Goal: Information Seeking & Learning: Learn about a topic

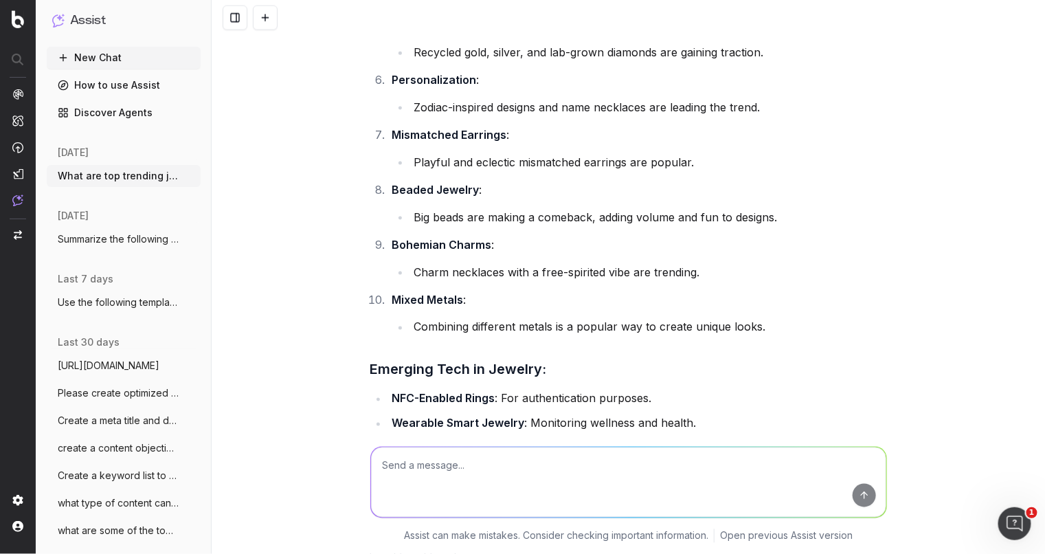
scroll to position [443, 0]
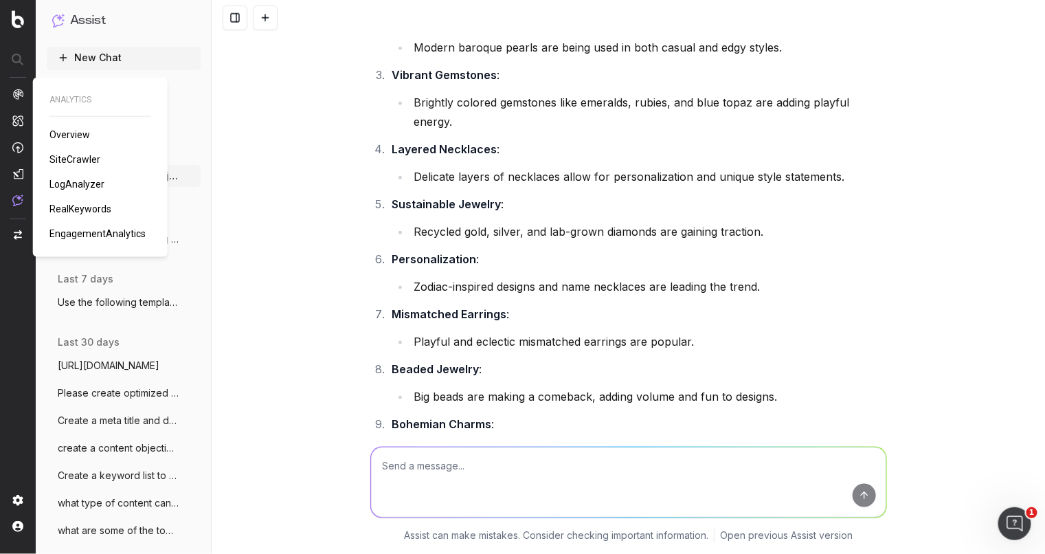
click at [93, 203] on span "RealKeywords" at bounding box center [80, 208] width 62 height 11
click at [82, 235] on span "EngagementAnalytics" at bounding box center [97, 233] width 96 height 11
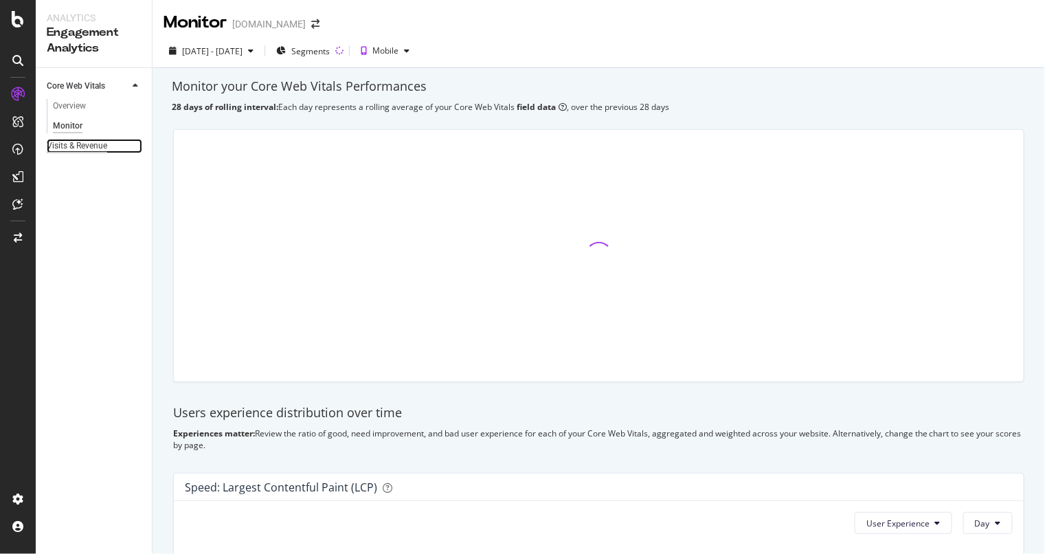
click at [106, 142] on div "Visits & Revenue" at bounding box center [77, 146] width 60 height 14
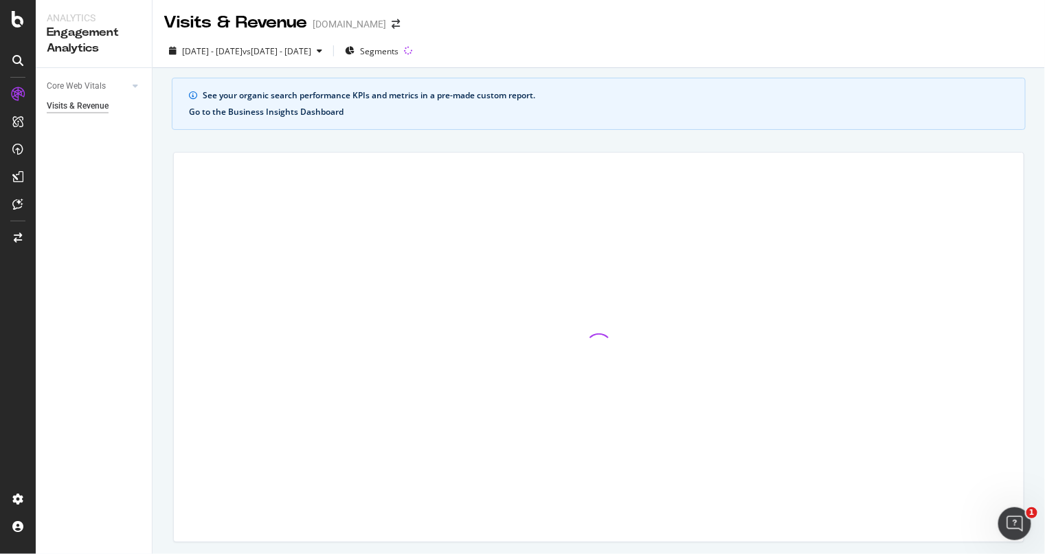
click at [287, 107] on button "Go to the Business Insights Dashboard" at bounding box center [266, 112] width 155 height 10
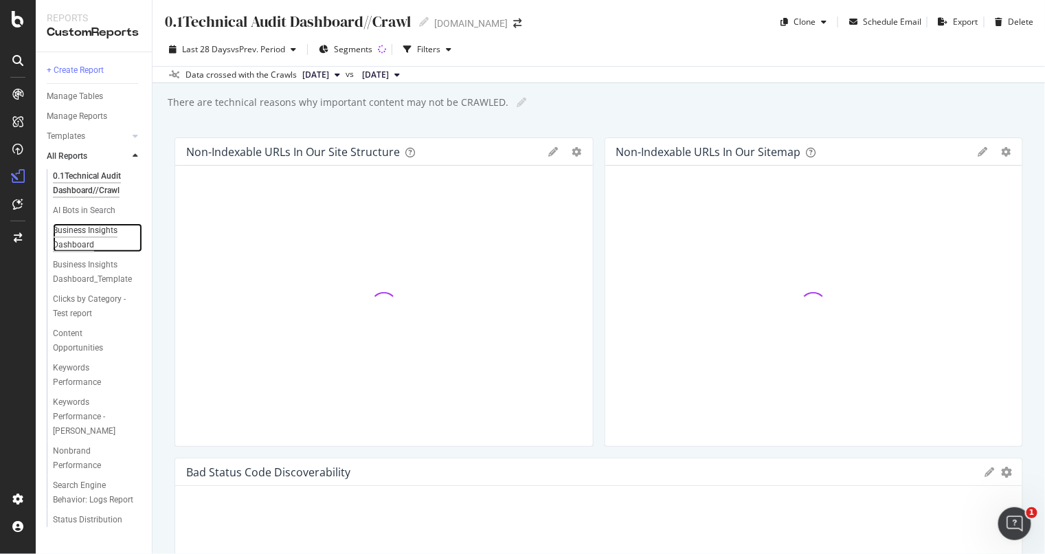
click at [85, 229] on div "Business Insights Dashboard" at bounding box center [92, 237] width 79 height 29
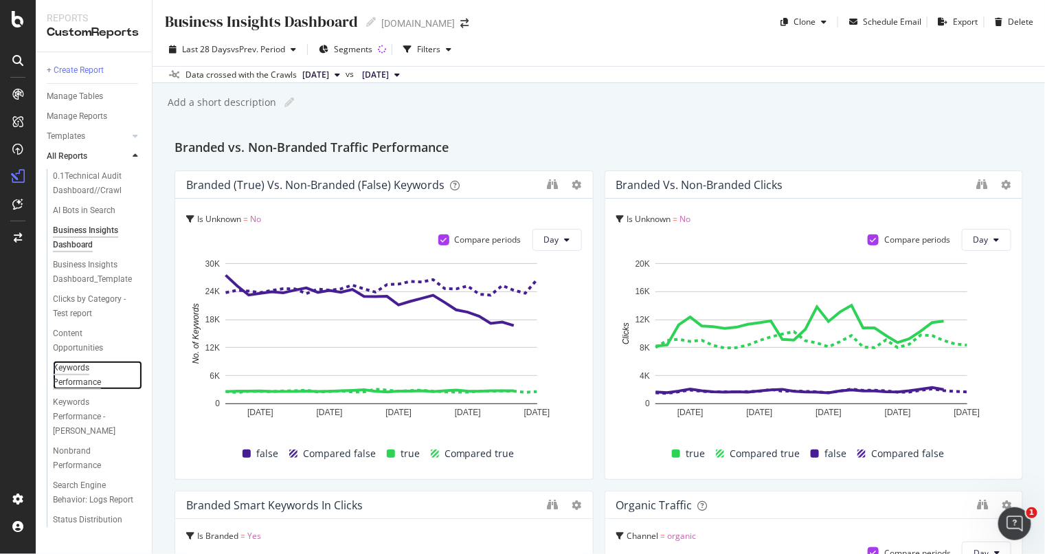
click at [93, 375] on div "Keywords Performance" at bounding box center [91, 375] width 77 height 29
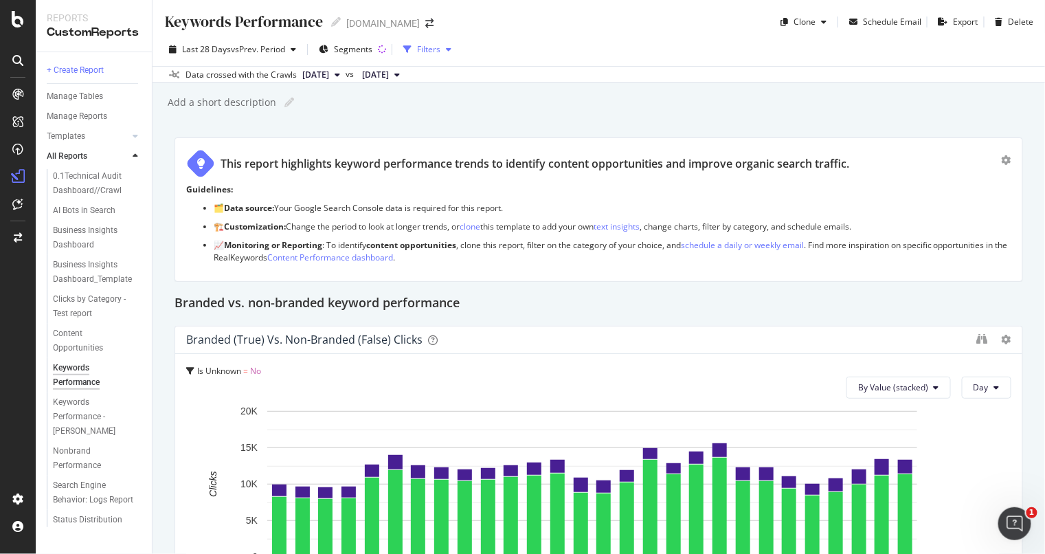
click at [412, 46] on icon "button" at bounding box center [407, 49] width 8 height 8
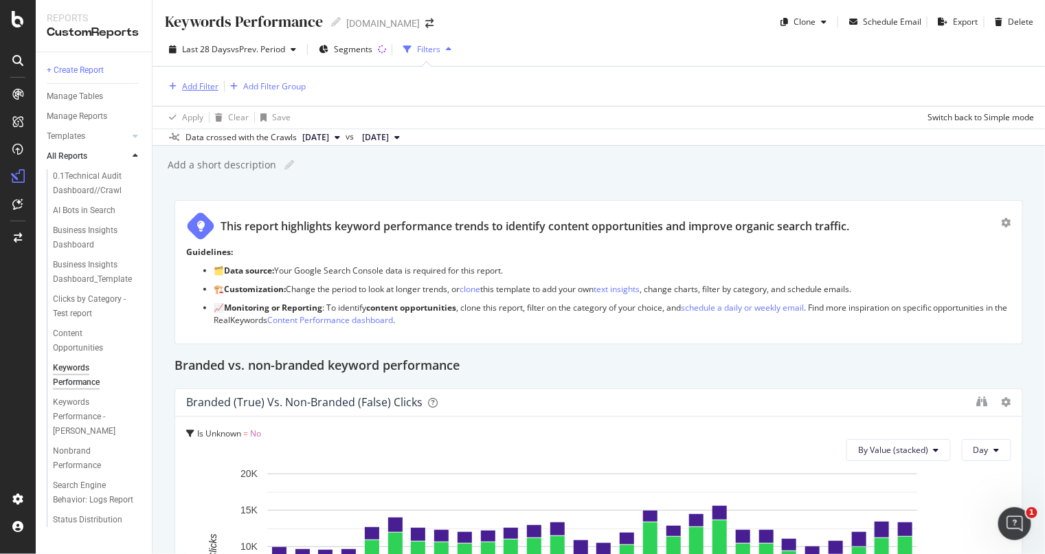
click at [190, 85] on div "Add Filter" at bounding box center [200, 86] width 36 height 12
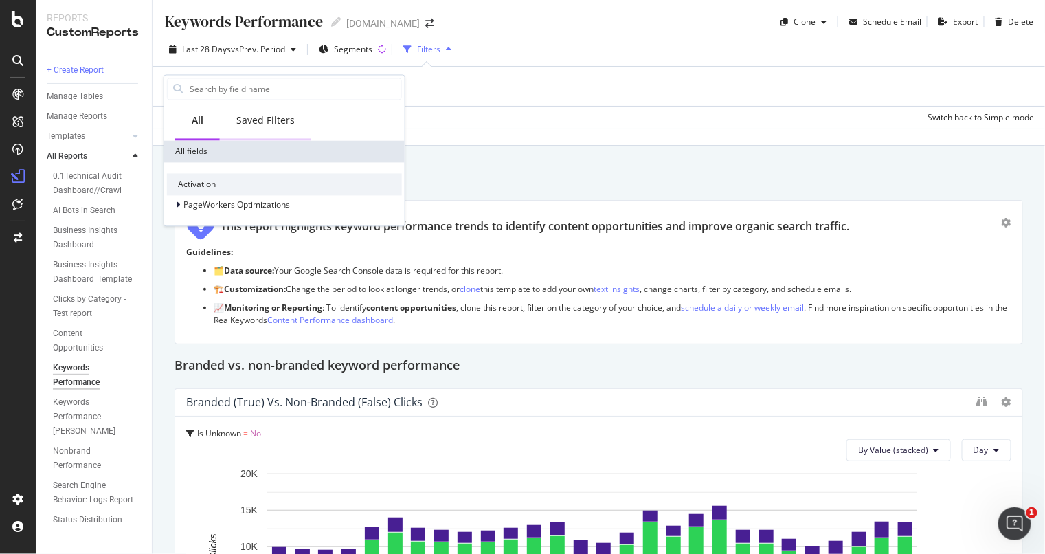
click at [269, 111] on div "Saved Filters" at bounding box center [265, 121] width 91 height 38
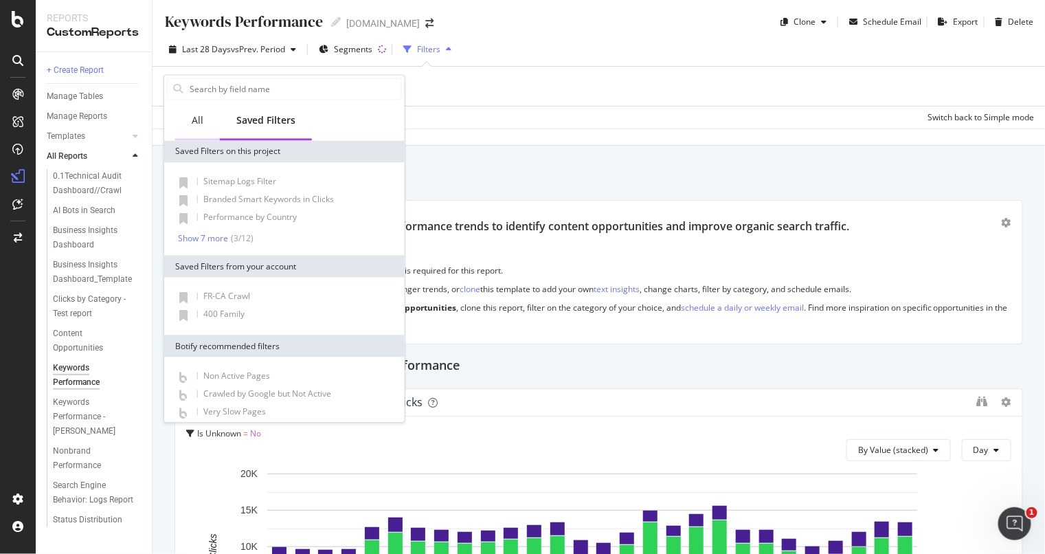
click at [188, 114] on div "All" at bounding box center [197, 121] width 45 height 38
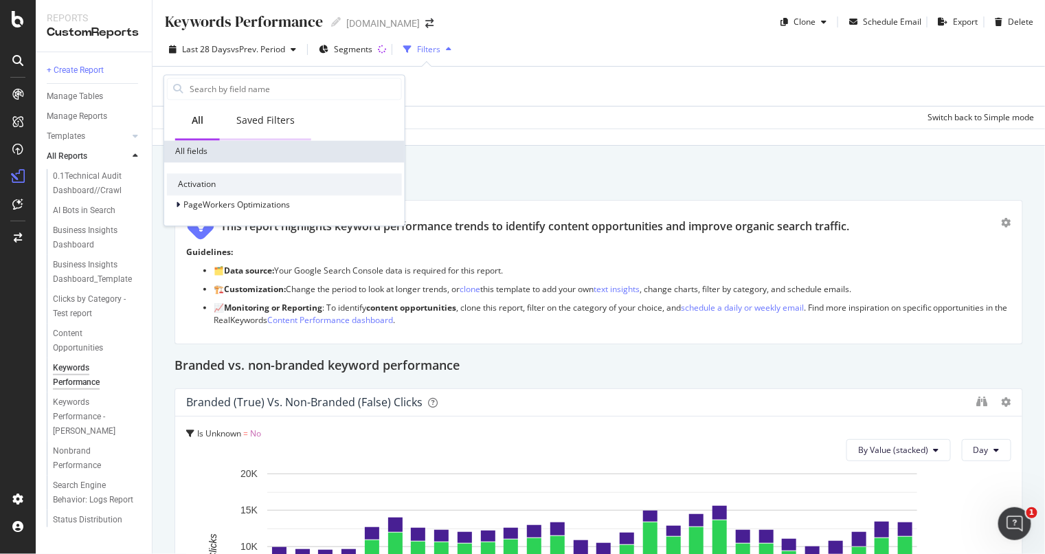
click at [267, 127] on div "Saved Filters" at bounding box center [265, 120] width 58 height 14
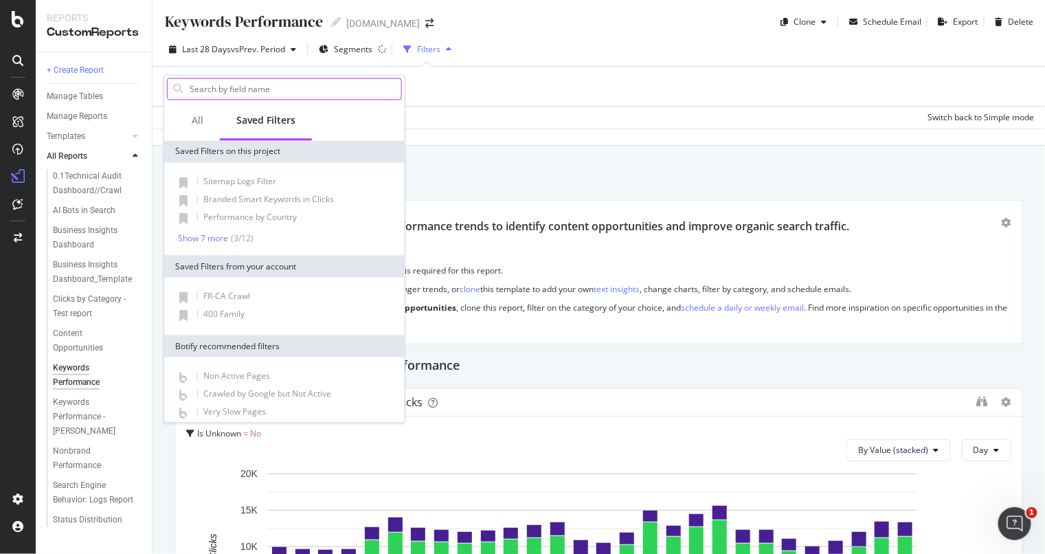
click at [243, 95] on input "text" at bounding box center [294, 88] width 213 height 21
type input "url"
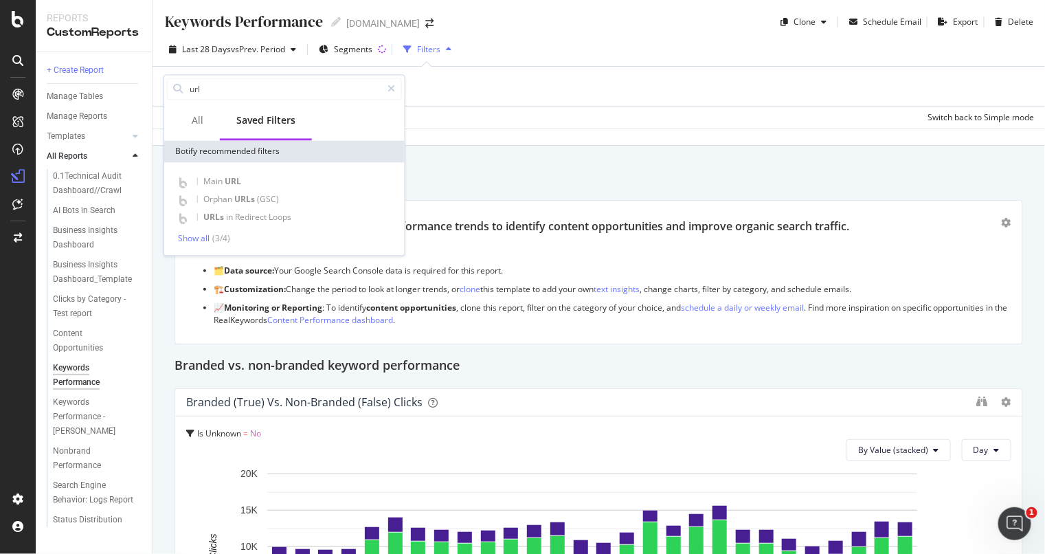
click at [648, 95] on div "Add Filter Add Filter Group" at bounding box center [599, 86] width 870 height 39
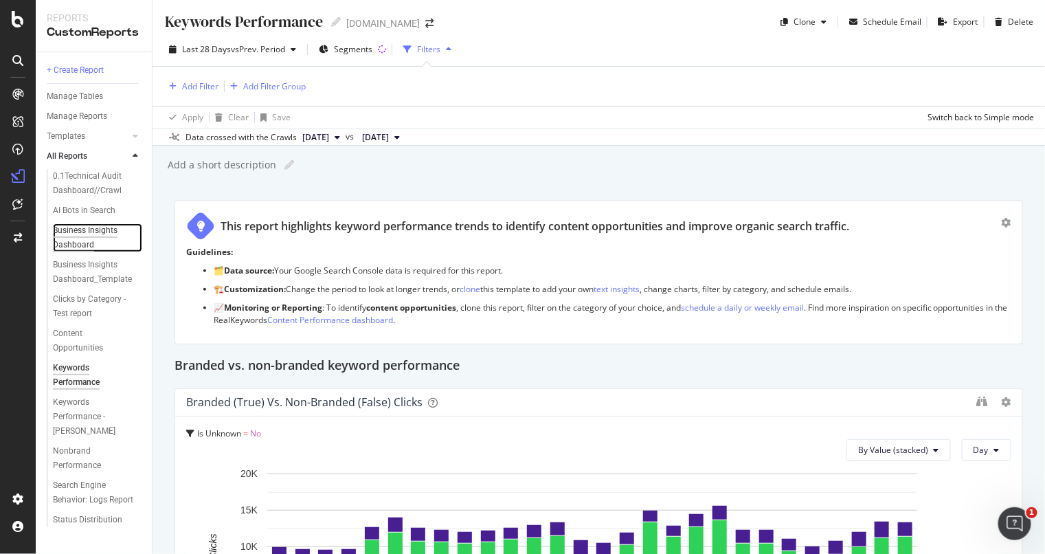
click at [64, 247] on div "Business Insights Dashboard" at bounding box center [92, 237] width 79 height 29
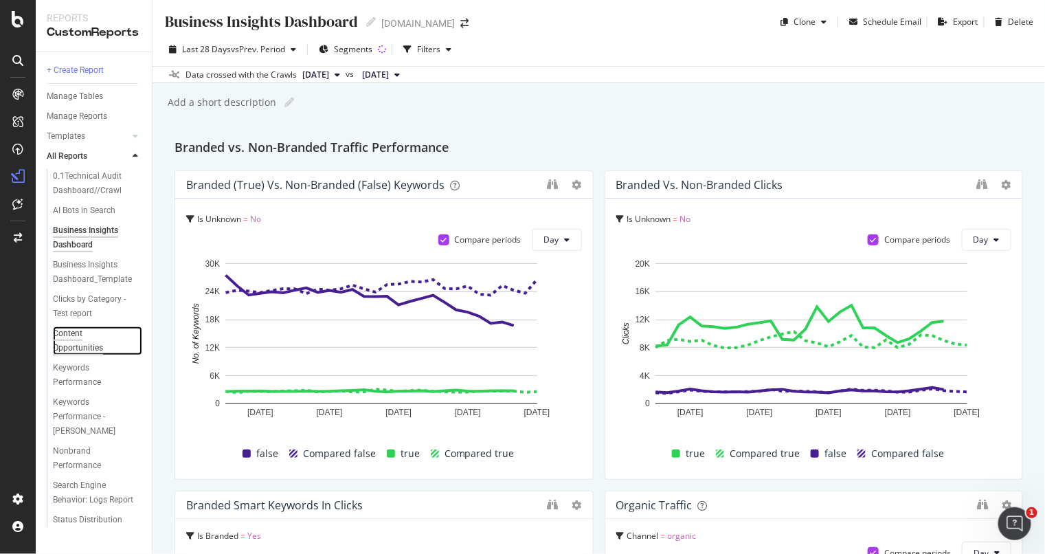
click at [88, 339] on div "Content Opportunities" at bounding box center [91, 340] width 76 height 29
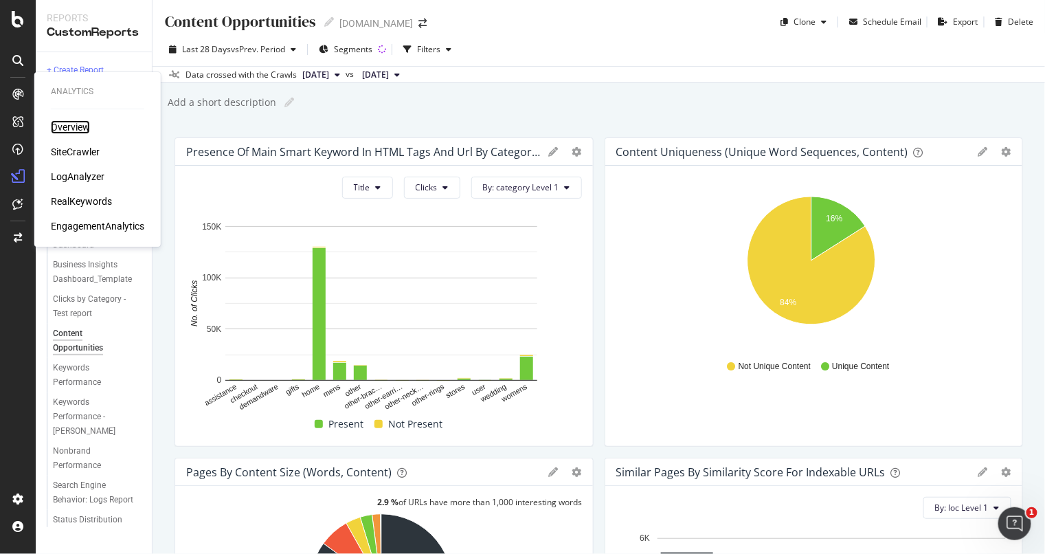
click at [78, 129] on div "Overview" at bounding box center [70, 127] width 39 height 14
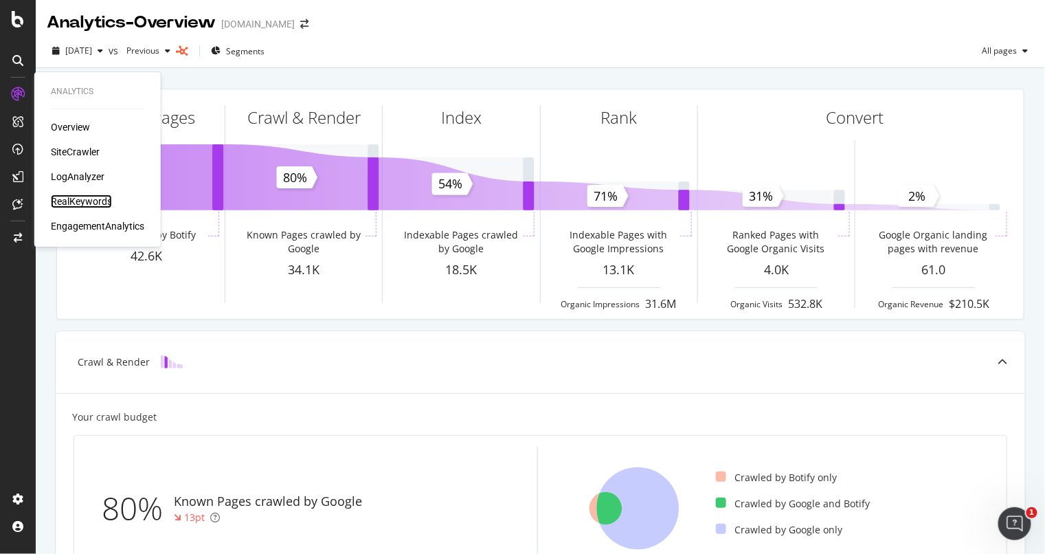
click at [68, 198] on div "RealKeywords" at bounding box center [81, 201] width 61 height 14
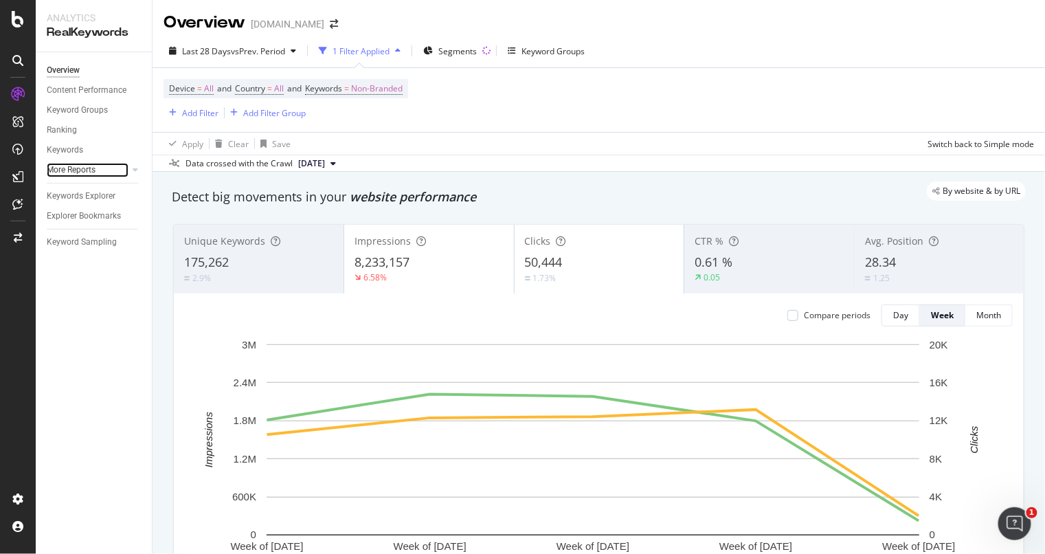
click at [123, 169] on div at bounding box center [122, 170] width 14 height 14
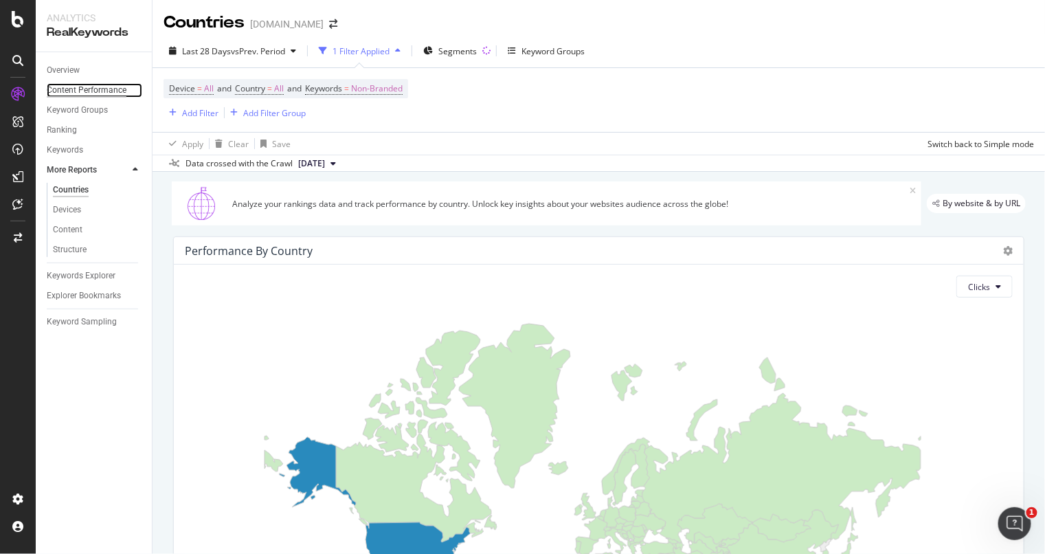
click at [94, 86] on div "Content Performance" at bounding box center [87, 90] width 80 height 14
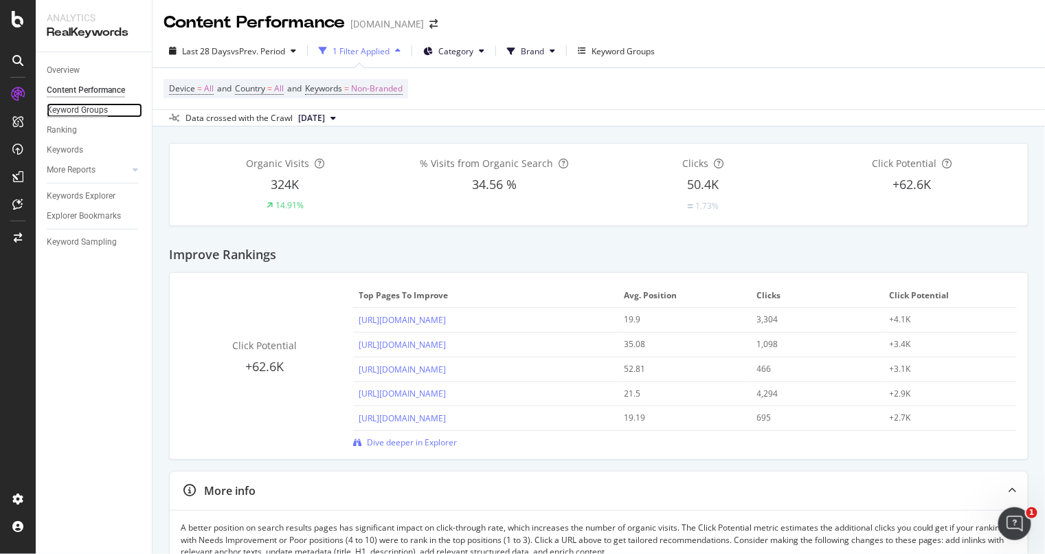
click at [96, 113] on div "Keyword Groups" at bounding box center [77, 110] width 61 height 14
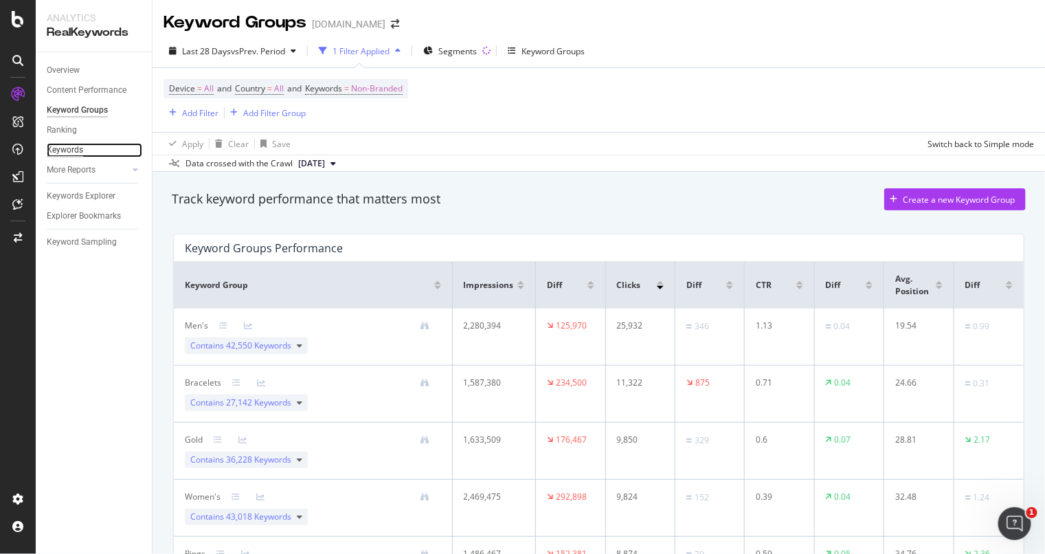
click at [74, 150] on div "Keywords" at bounding box center [65, 150] width 36 height 14
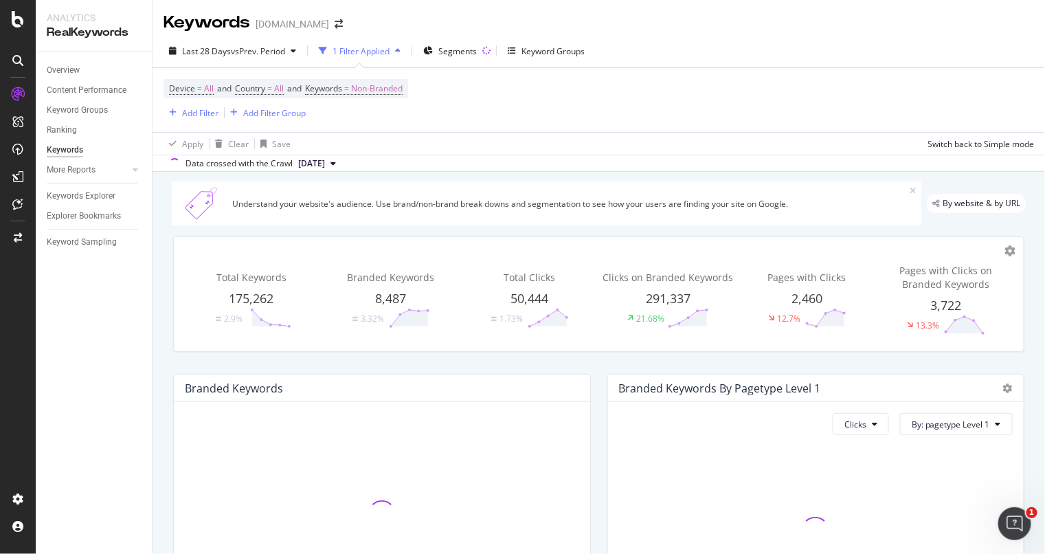
click at [63, 80] on div "Content Performance" at bounding box center [99, 90] width 105 height 20
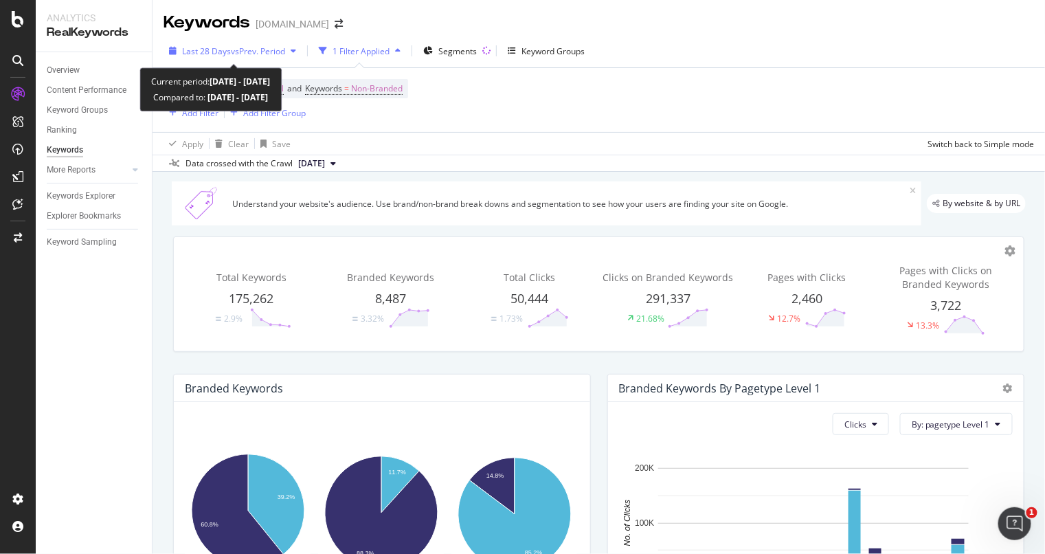
click at [247, 46] on span "vs Prev. Period" at bounding box center [258, 51] width 54 height 12
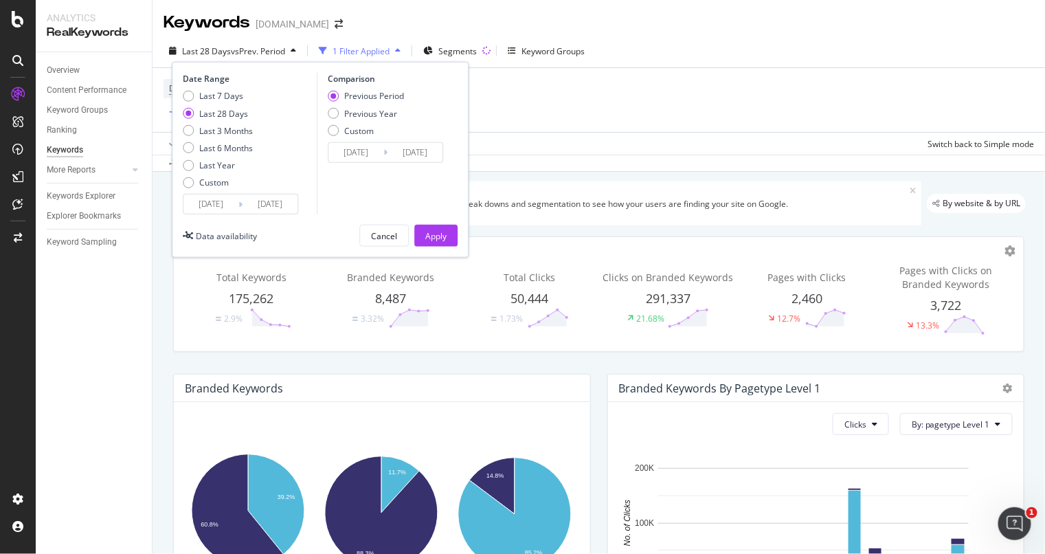
click at [222, 204] on input "[DATE]" at bounding box center [210, 203] width 55 height 19
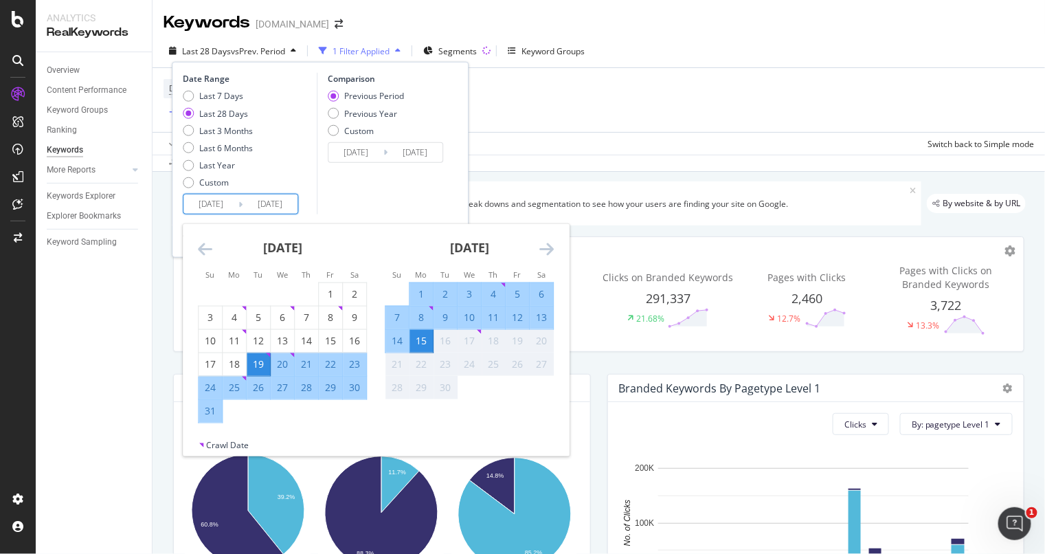
click at [209, 249] on icon "Move backward to switch to the previous month." at bounding box center [205, 248] width 14 height 16
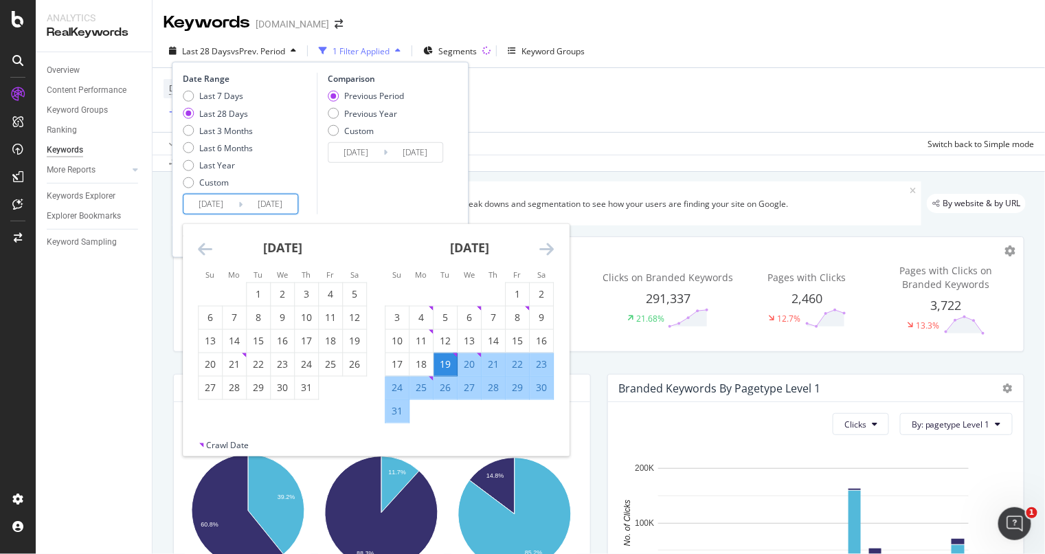
click at [209, 249] on icon "Move backward to switch to the previous month." at bounding box center [205, 248] width 14 height 16
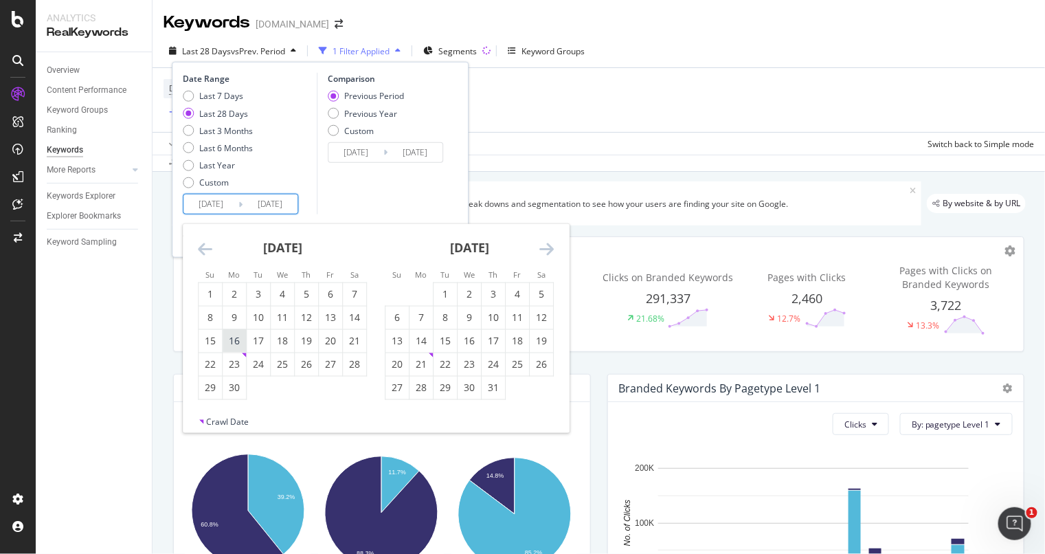
click at [244, 337] on div "16" at bounding box center [234, 341] width 23 height 14
type input "[DATE]"
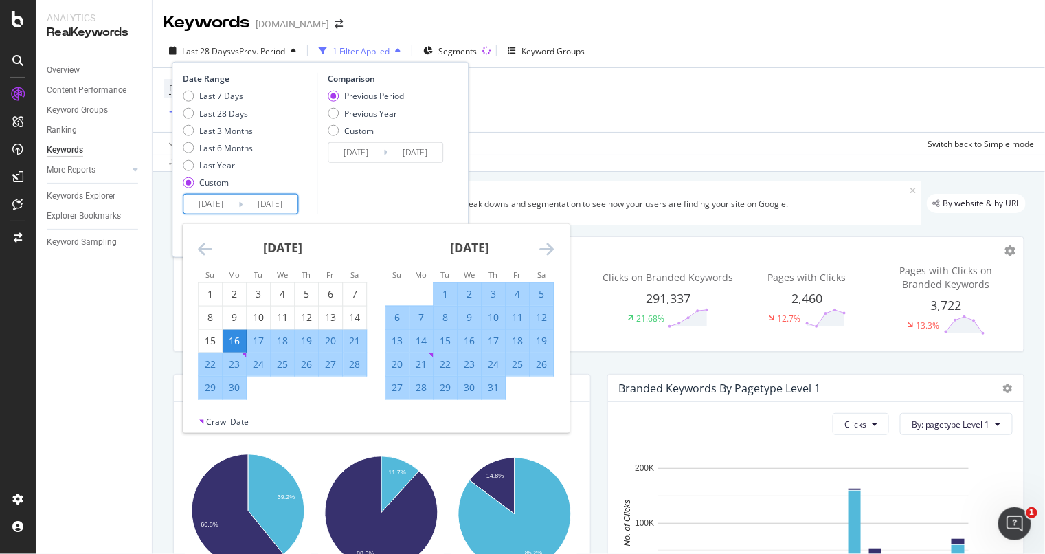
click at [543, 243] on icon "Move forward to switch to the next month." at bounding box center [546, 248] width 14 height 16
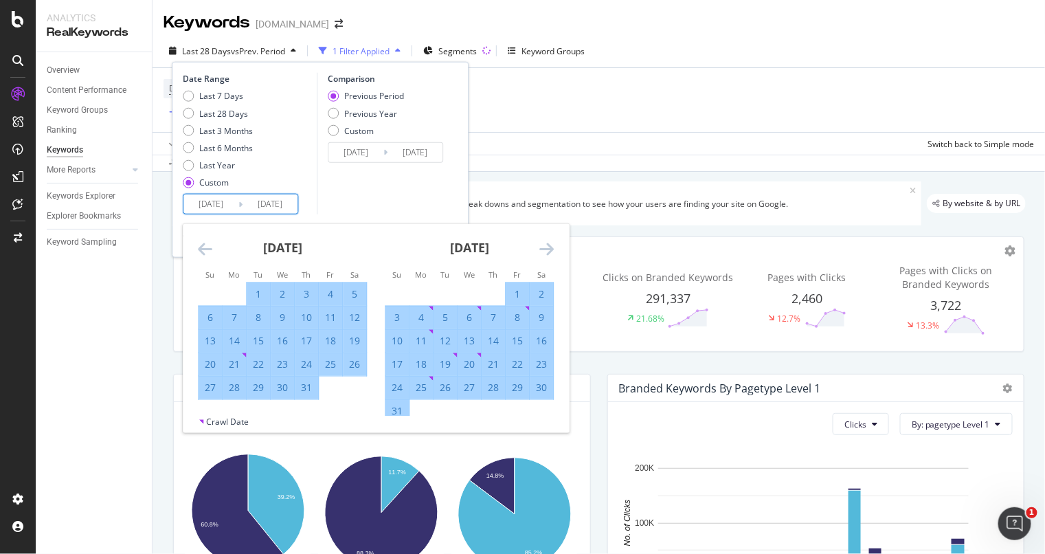
click at [543, 243] on icon "Move forward to switch to the next month." at bounding box center [546, 248] width 14 height 16
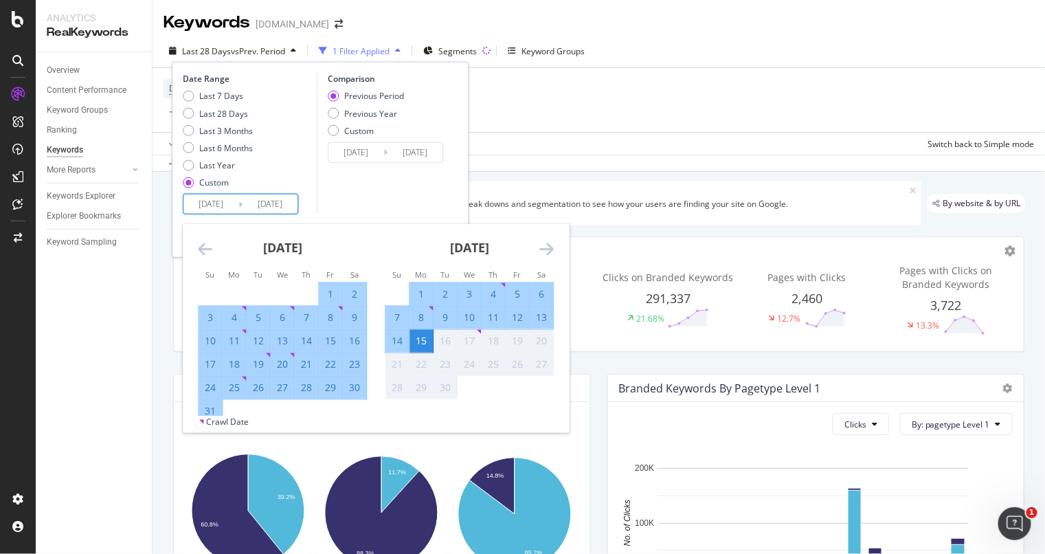
click at [393, 314] on div "7" at bounding box center [396, 318] width 23 height 14
type input "[DATE]"
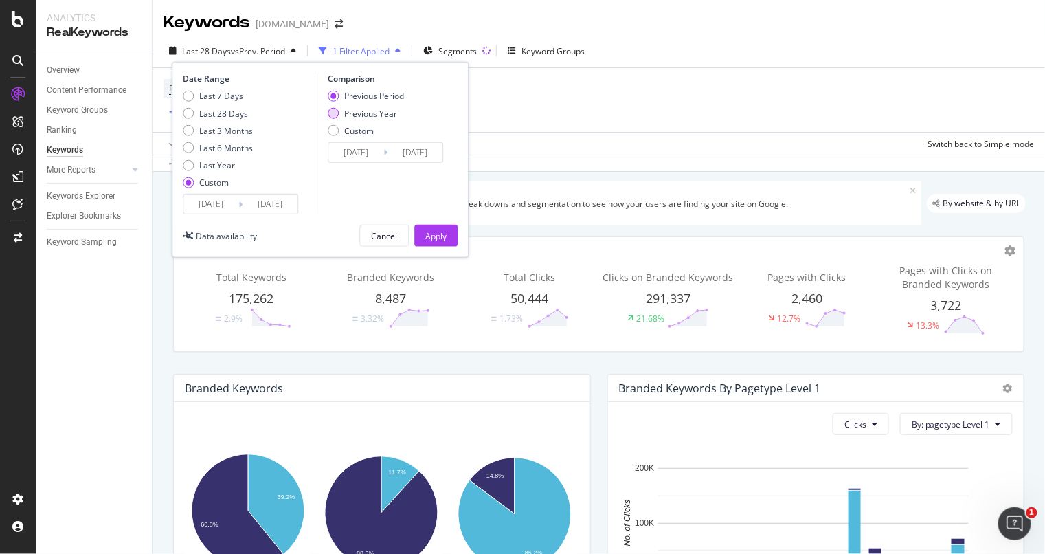
click at [335, 108] on div "Previous Year" at bounding box center [333, 113] width 11 height 11
type input "[DATE]"
click at [449, 229] on button "Apply" at bounding box center [435, 236] width 43 height 22
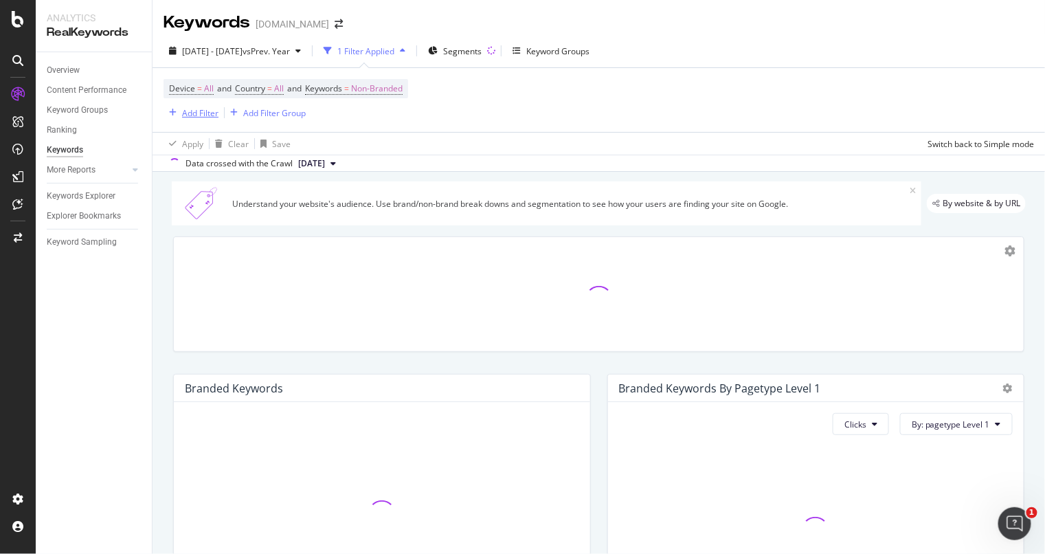
click at [199, 115] on div "Add Filter" at bounding box center [200, 113] width 36 height 12
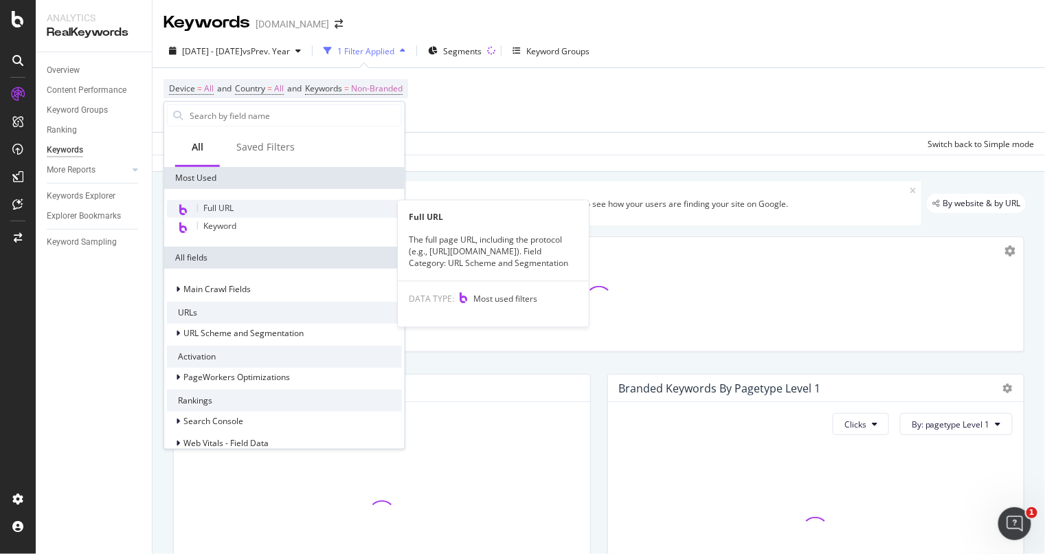
click at [210, 203] on span "Full URL" at bounding box center [218, 208] width 30 height 12
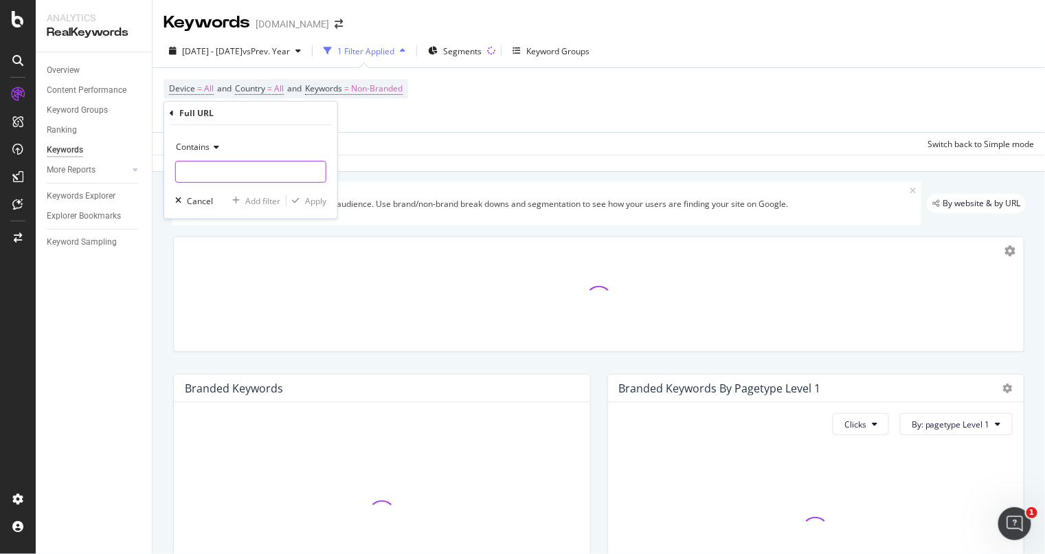
click at [225, 170] on input "text" at bounding box center [251, 172] width 150 height 22
type input "-[PERSON_NAME]-"
click at [313, 198] on div "Apply" at bounding box center [315, 200] width 21 height 12
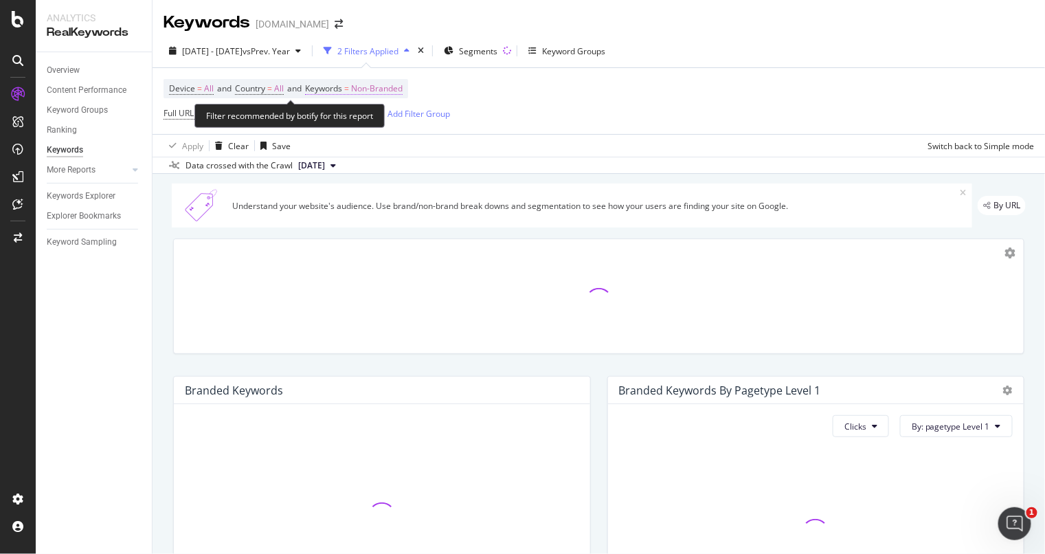
click at [371, 83] on span "Non-Branded" at bounding box center [377, 88] width 52 height 19
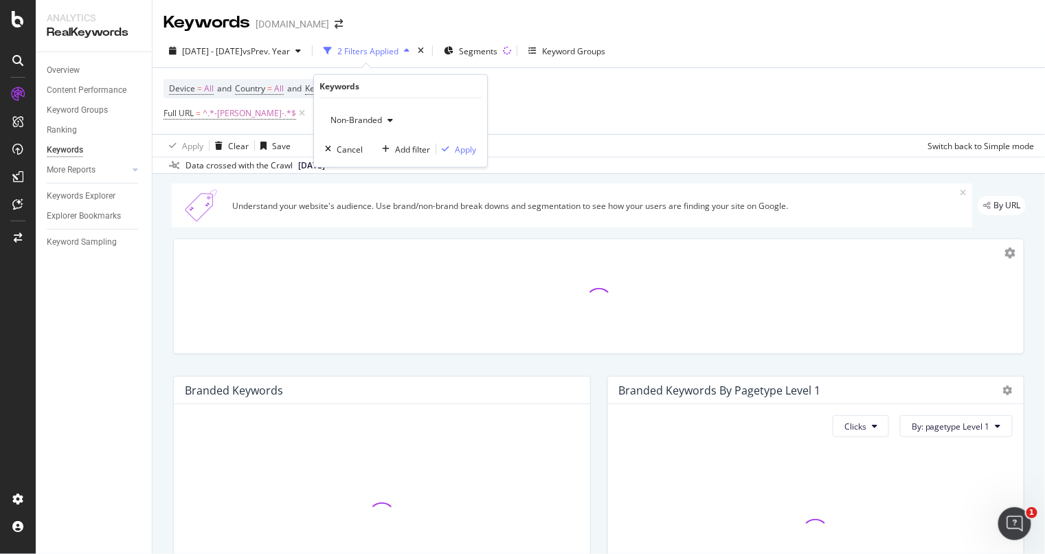
click at [361, 121] on span "Non-Branded" at bounding box center [353, 120] width 57 height 12
click at [364, 229] on span "All" at bounding box center [407, 227] width 140 height 12
click at [460, 146] on div "Apply" at bounding box center [465, 149] width 21 height 12
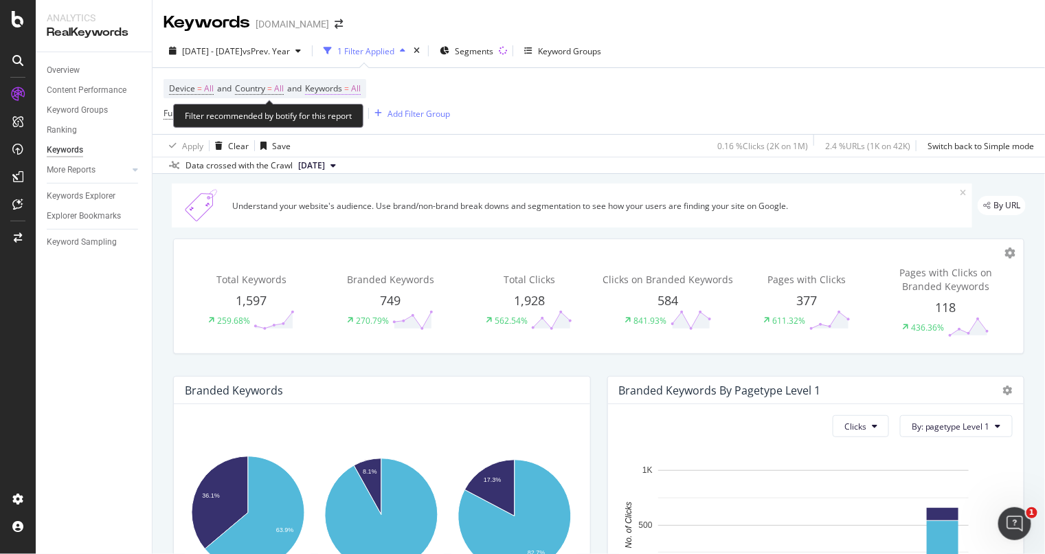
click at [361, 87] on span "All" at bounding box center [356, 88] width 10 height 19
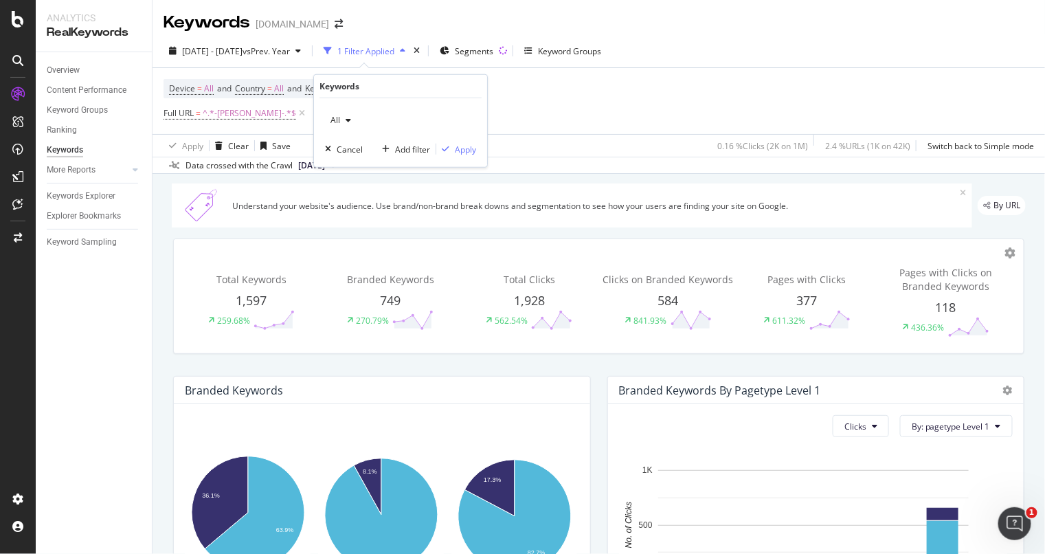
click at [339, 114] on span "All" at bounding box center [332, 120] width 15 height 12
click at [367, 162] on span "Branded" at bounding box center [407, 167] width 140 height 12
click at [451, 146] on div "button" at bounding box center [445, 149] width 19 height 8
drag, startPoint x: 79, startPoint y: 190, endPoint x: 82, endPoint y: 199, distance: 9.6
click at [79, 190] on div "Keywords Explorer" at bounding box center [81, 196] width 69 height 14
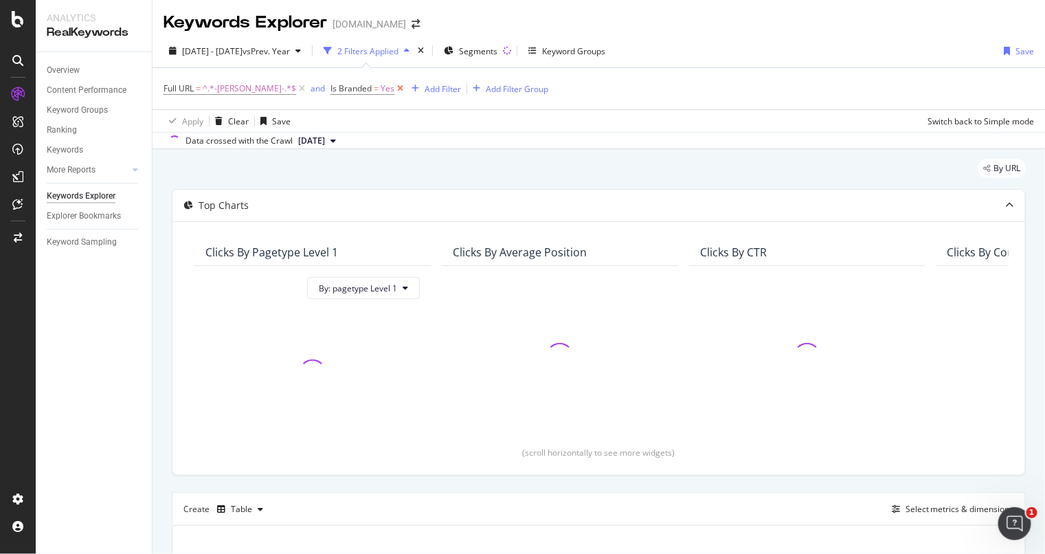
click at [394, 87] on icon at bounding box center [400, 89] width 12 height 14
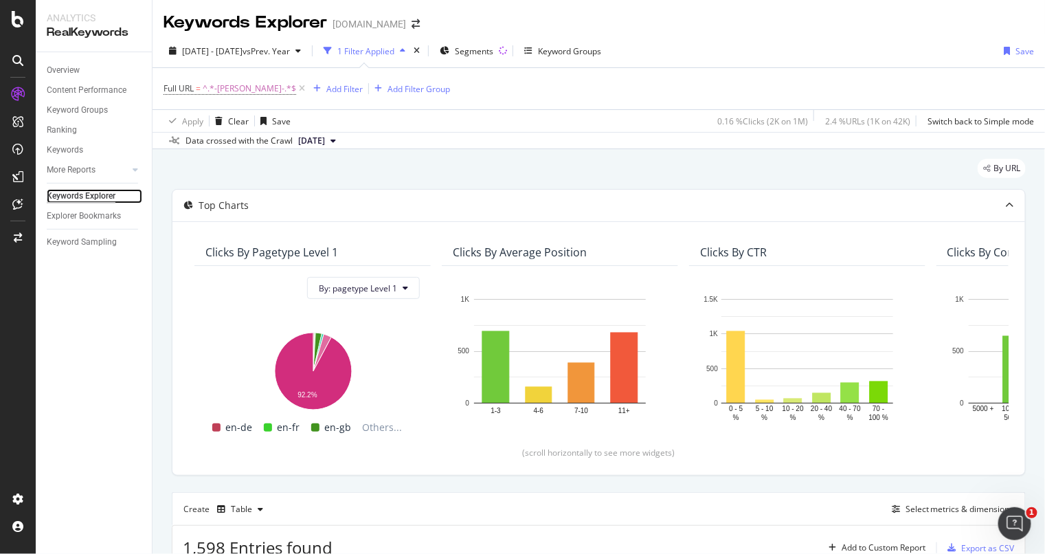
click at [87, 201] on div "Keywords Explorer" at bounding box center [81, 196] width 69 height 14
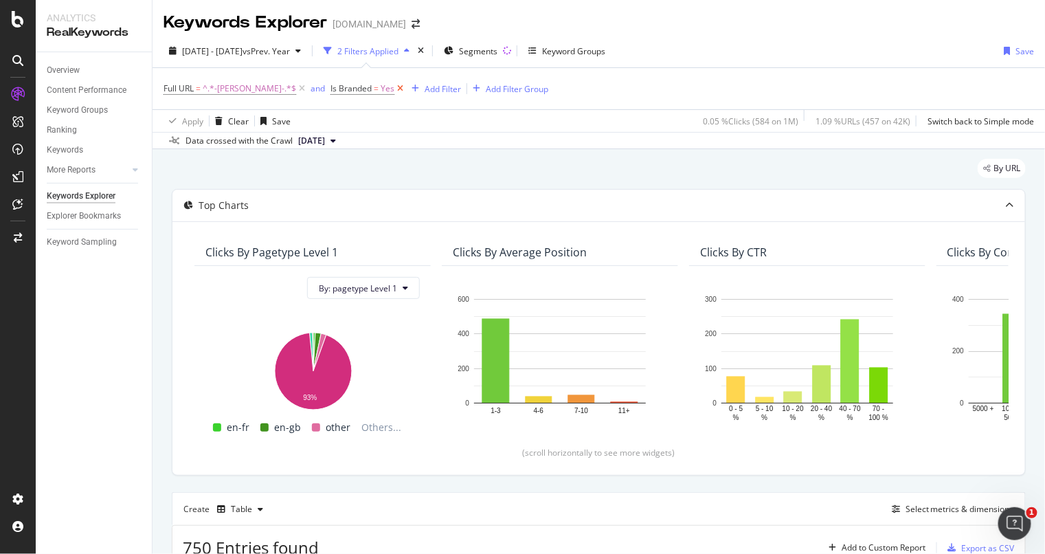
click at [394, 86] on icon at bounding box center [400, 89] width 12 height 14
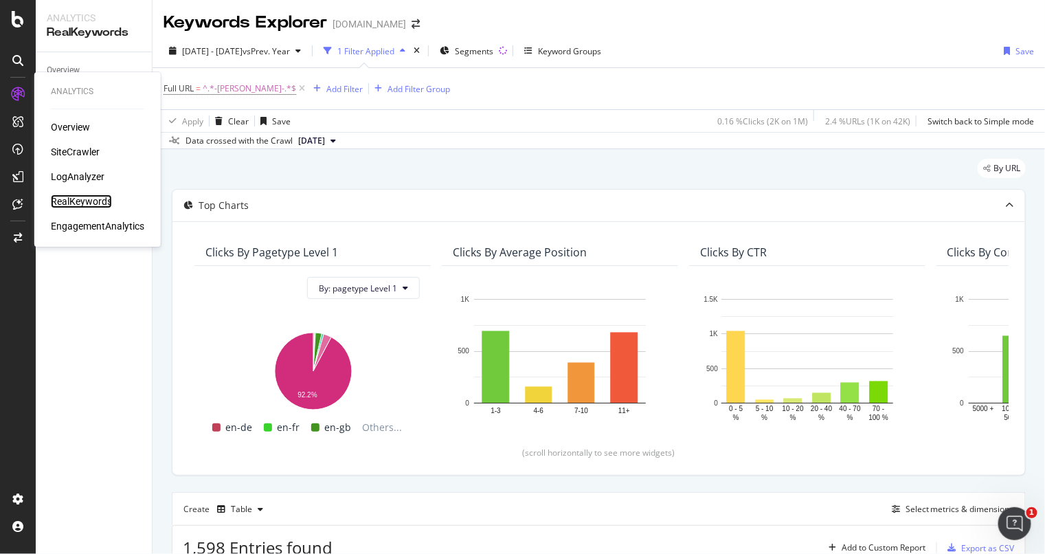
click at [80, 205] on div "RealKeywords" at bounding box center [81, 201] width 61 height 14
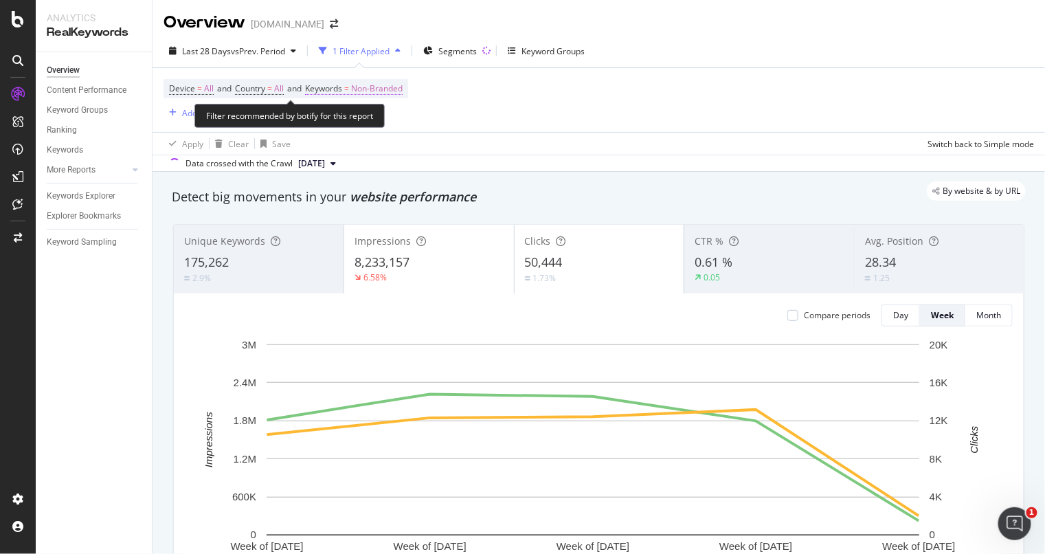
click at [388, 85] on span "Non-Branded" at bounding box center [377, 88] width 52 height 19
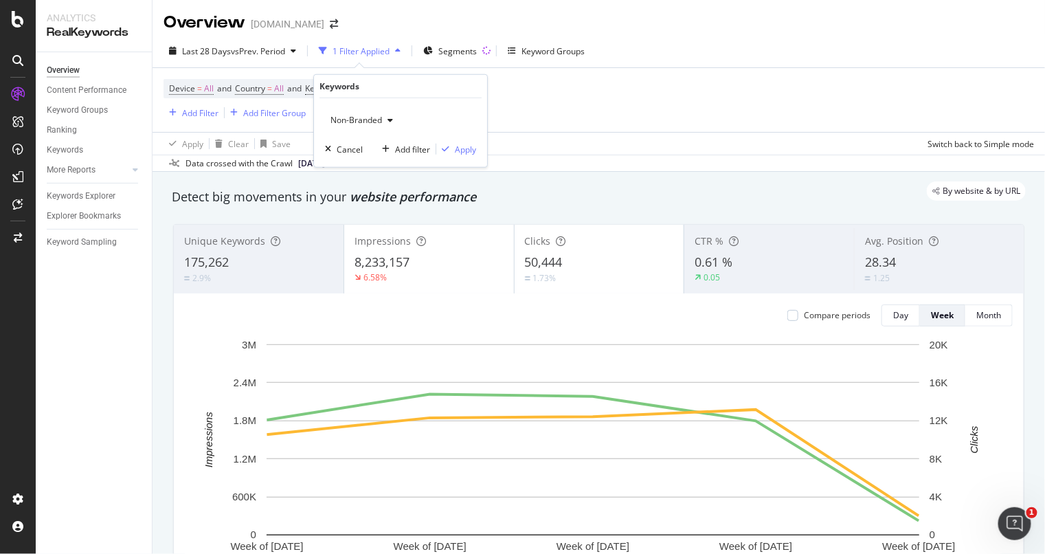
click at [373, 115] on span "Non-Branded" at bounding box center [353, 120] width 57 height 12
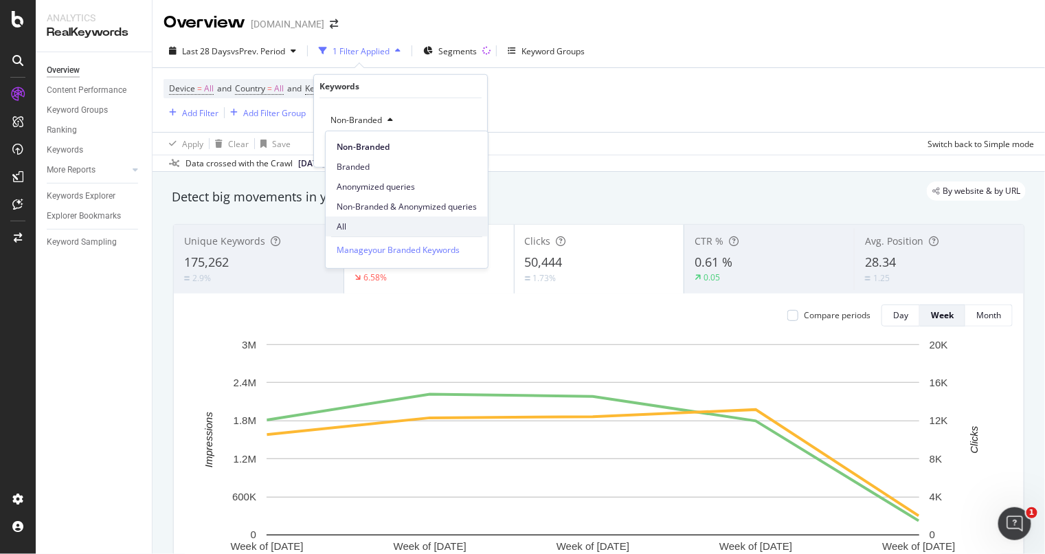
click at [382, 225] on span "All" at bounding box center [407, 227] width 140 height 12
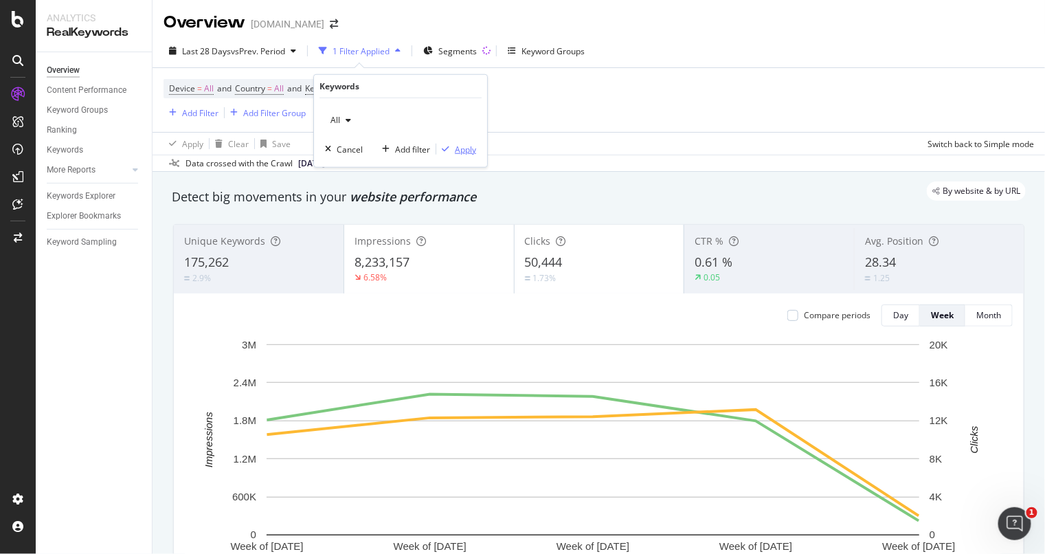
click at [459, 146] on div "Apply" at bounding box center [465, 149] width 21 height 12
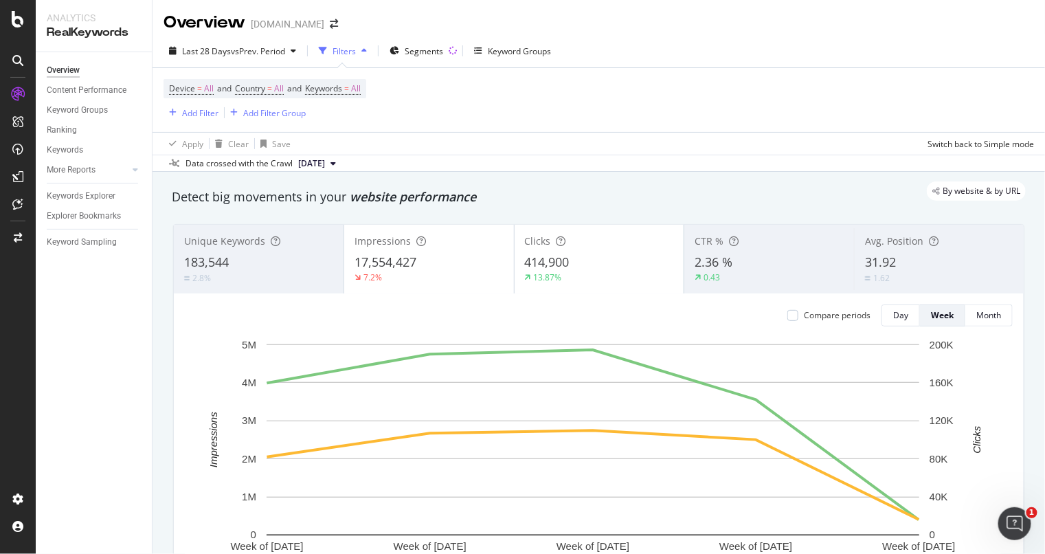
click at [457, 127] on div "Device = All and Country = All and Keywords = All Add Filter Add Filter Group" at bounding box center [599, 100] width 870 height 64
click at [214, 49] on span "Last 28 Days" at bounding box center [206, 51] width 49 height 12
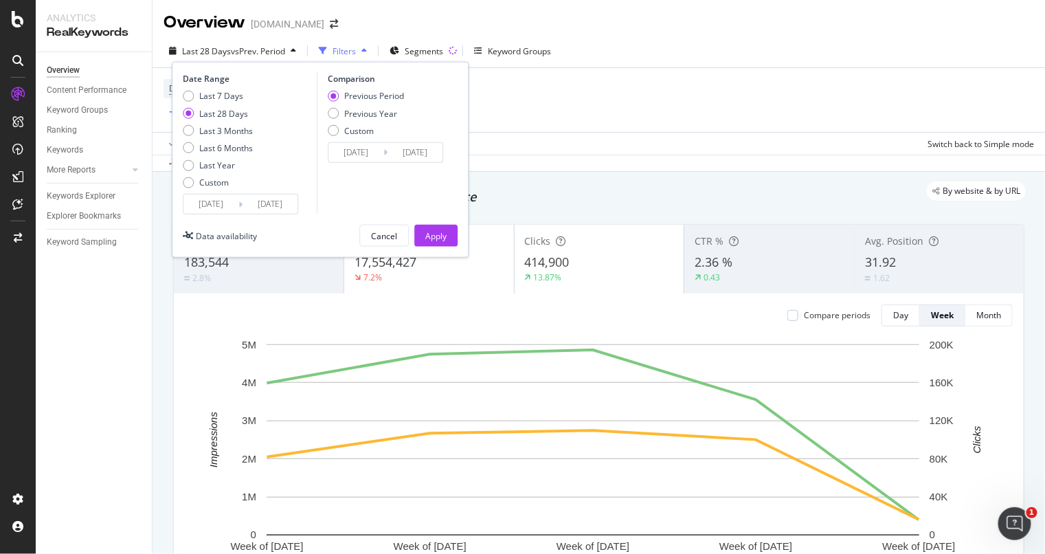
click at [195, 190] on div "Last 7 Days Last 28 Days Last 3 Months Last 6 Months Last Year Custom" at bounding box center [218, 142] width 70 height 104
click at [203, 205] on input "[DATE]" at bounding box center [210, 203] width 55 height 19
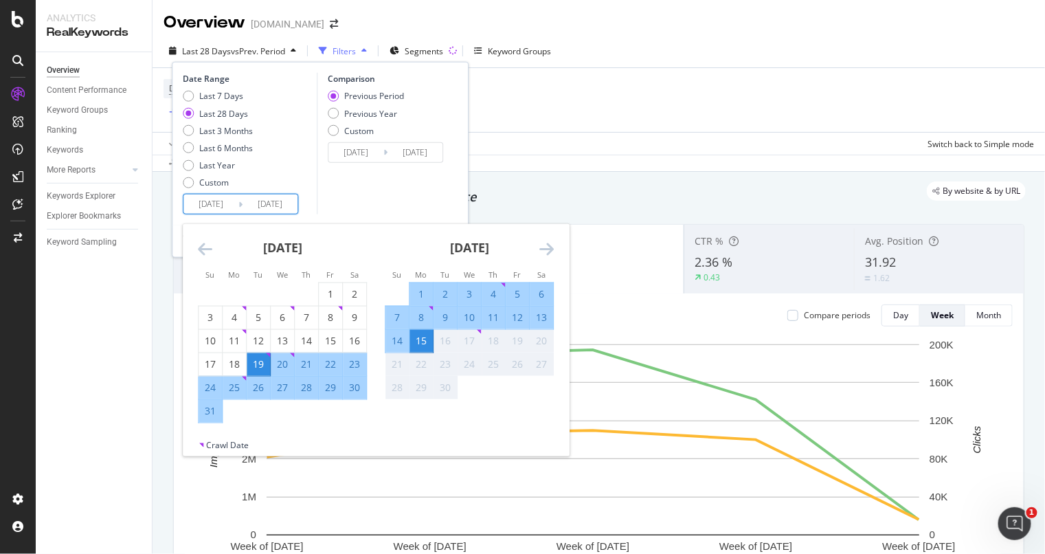
click at [211, 240] on icon "Move backward to switch to the previous month." at bounding box center [205, 248] width 14 height 16
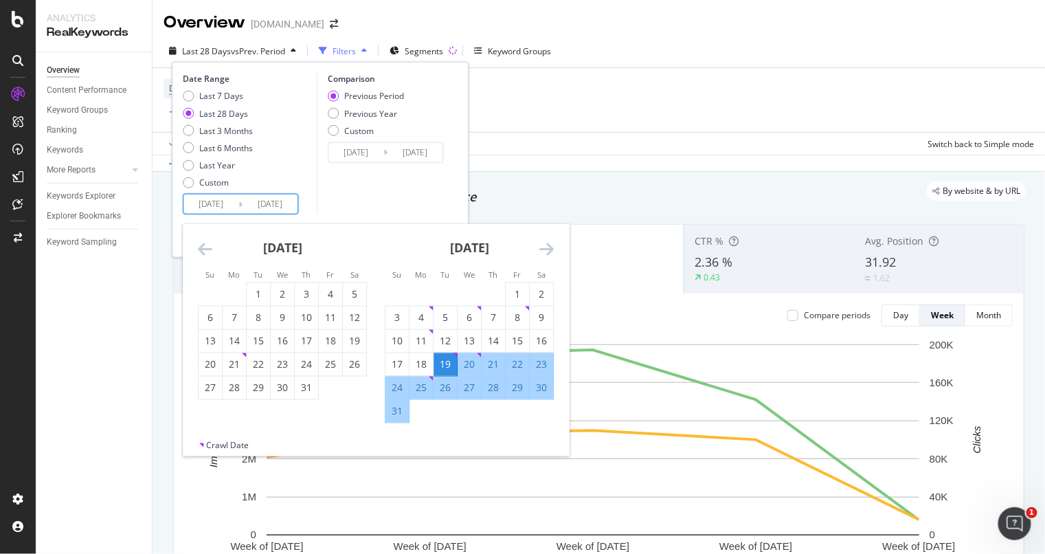
click at [211, 240] on icon "Move backward to switch to the previous month." at bounding box center [205, 248] width 14 height 16
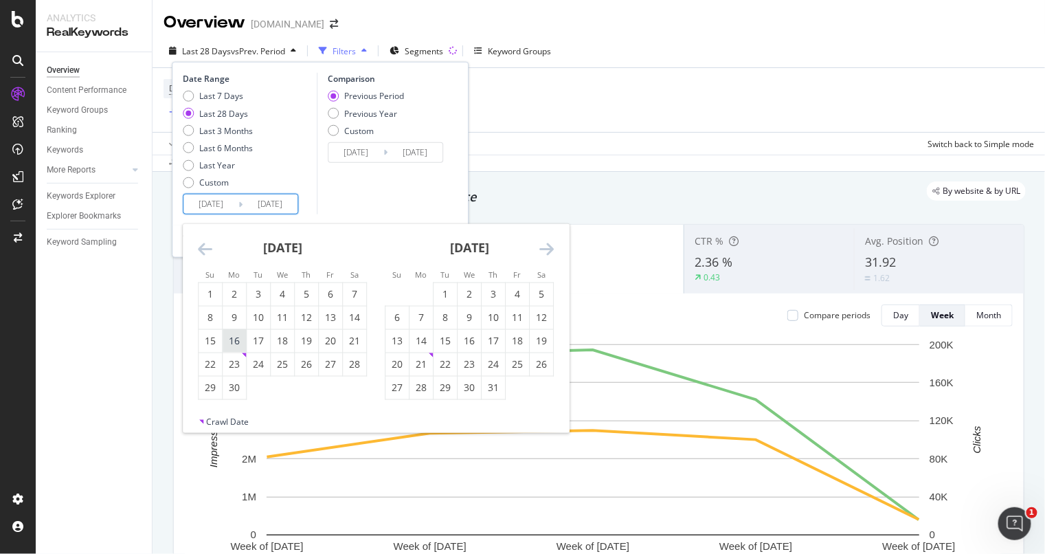
click at [235, 335] on div "16" at bounding box center [234, 341] width 23 height 14
type input "[DATE]"
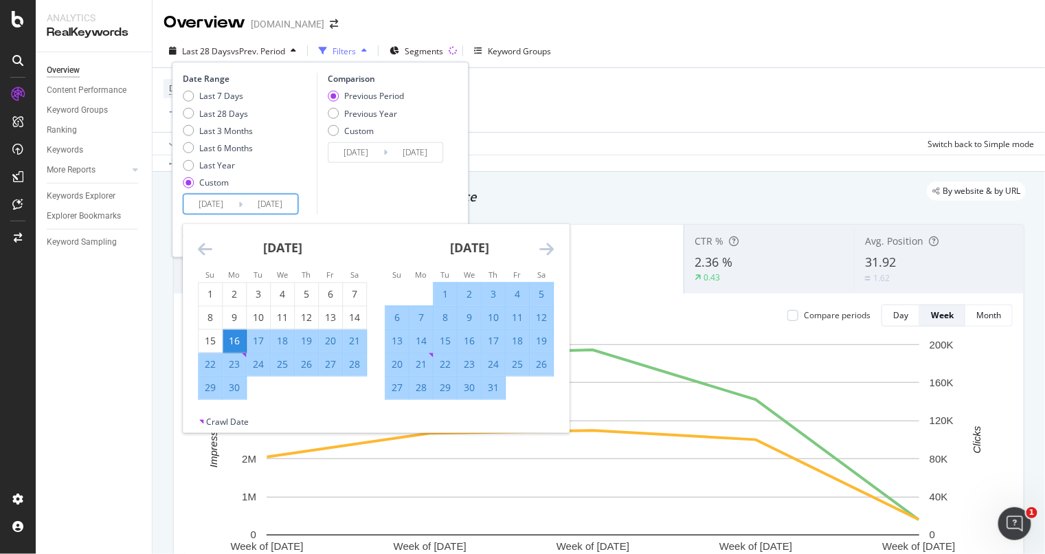
click at [542, 245] on icon "Move forward to switch to the next month." at bounding box center [546, 248] width 14 height 16
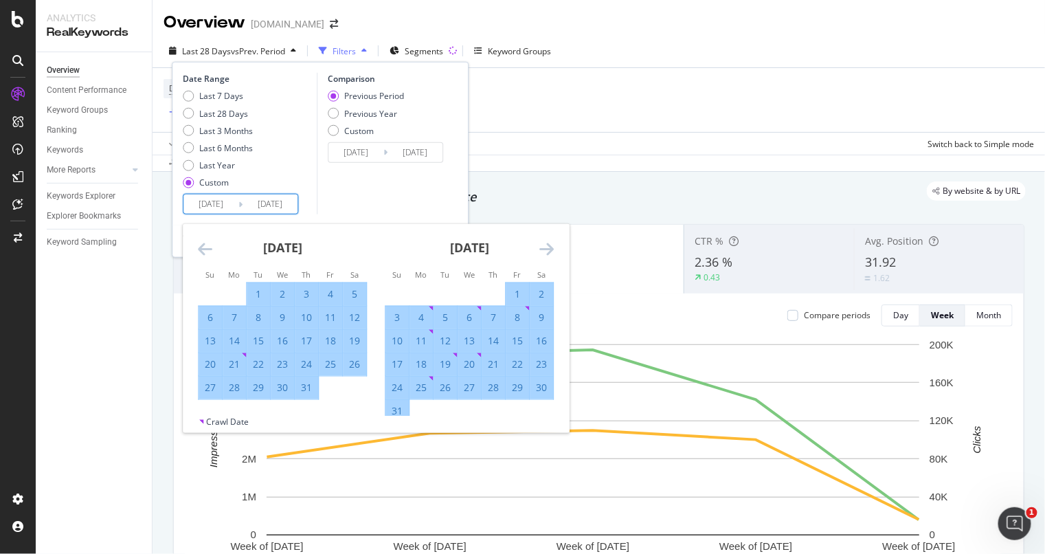
click at [542, 245] on icon "Move forward to switch to the next month." at bounding box center [546, 248] width 14 height 16
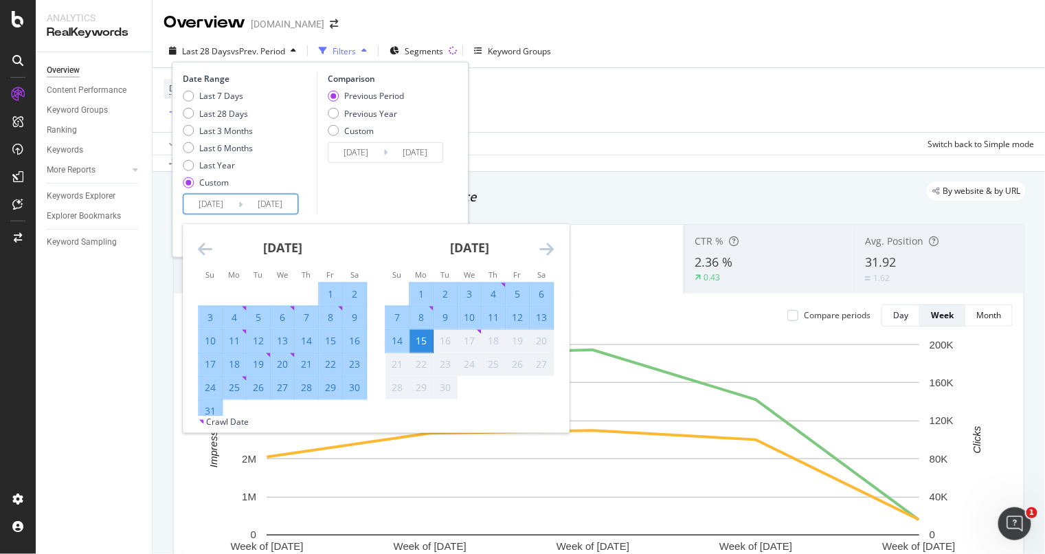
click at [396, 315] on div "7" at bounding box center [396, 318] width 23 height 14
type input "[DATE]"
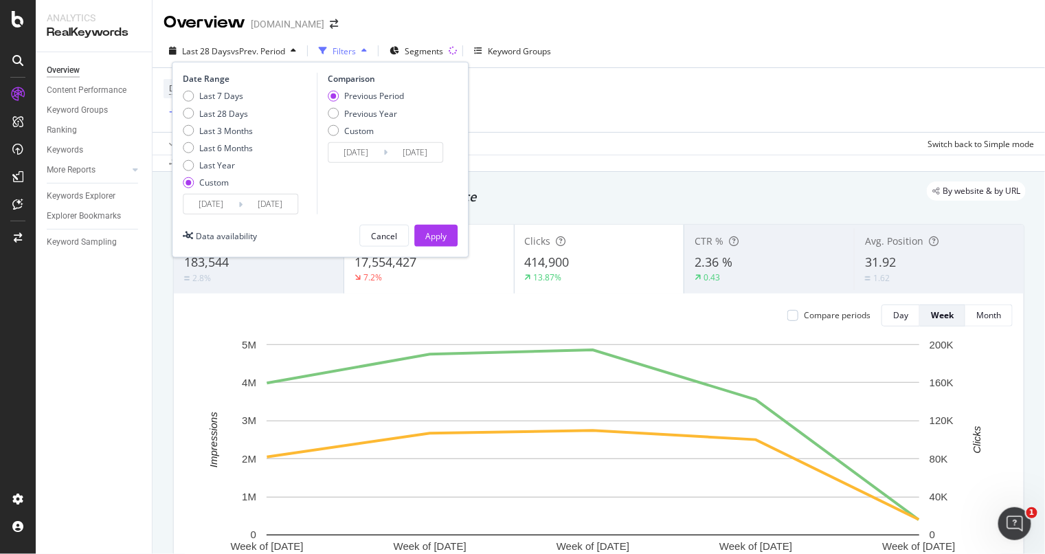
click at [328, 102] on div "Previous Period Previous Year Custom" at bounding box center [366, 116] width 76 height 52
click at [333, 108] on div "Previous Year" at bounding box center [333, 113] width 11 height 11
type input "[DATE]"
drag, startPoint x: 439, startPoint y: 233, endPoint x: 424, endPoint y: 232, distance: 15.2
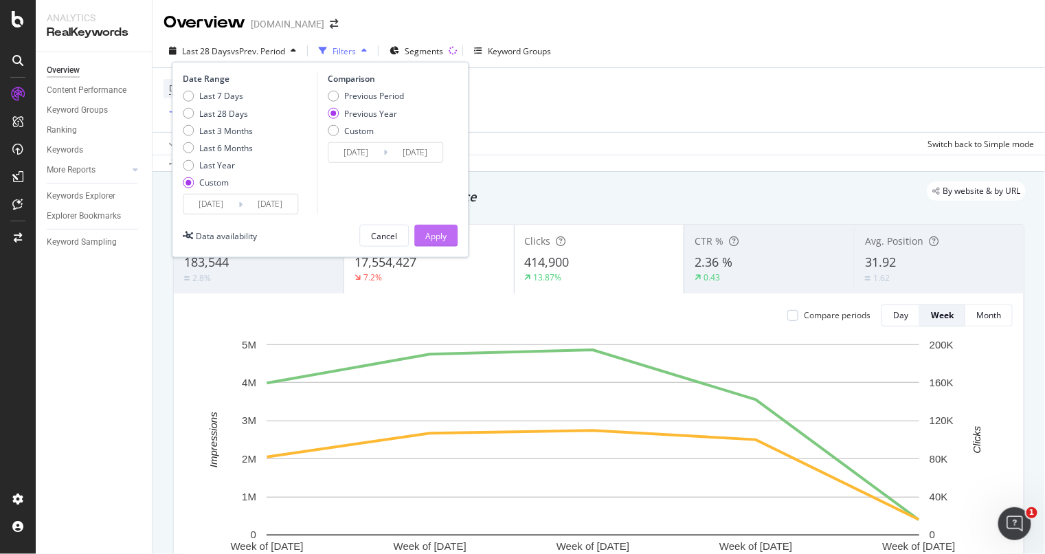
click at [424, 232] on button "Apply" at bounding box center [435, 236] width 43 height 22
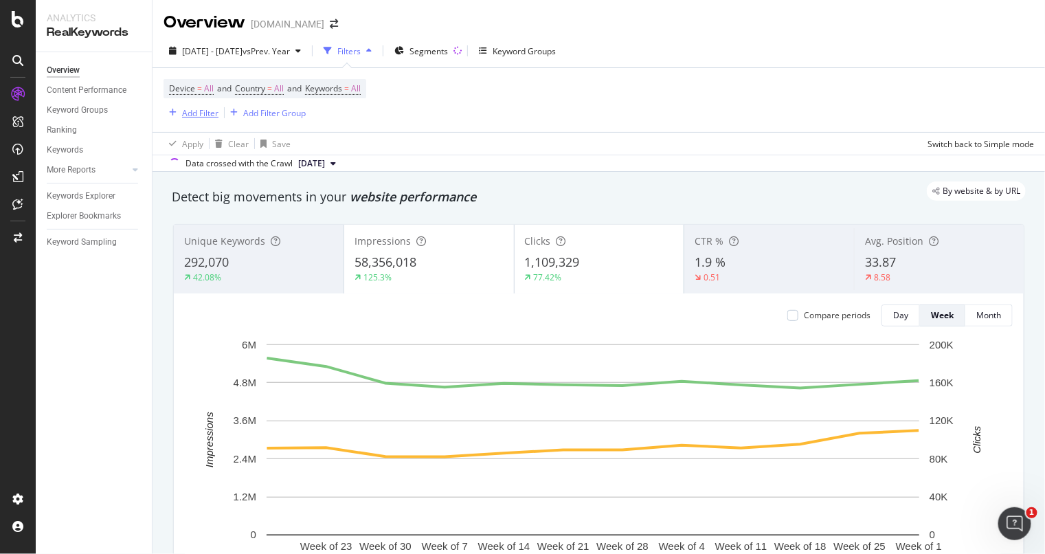
click at [200, 107] on div "Add Filter" at bounding box center [200, 113] width 36 height 12
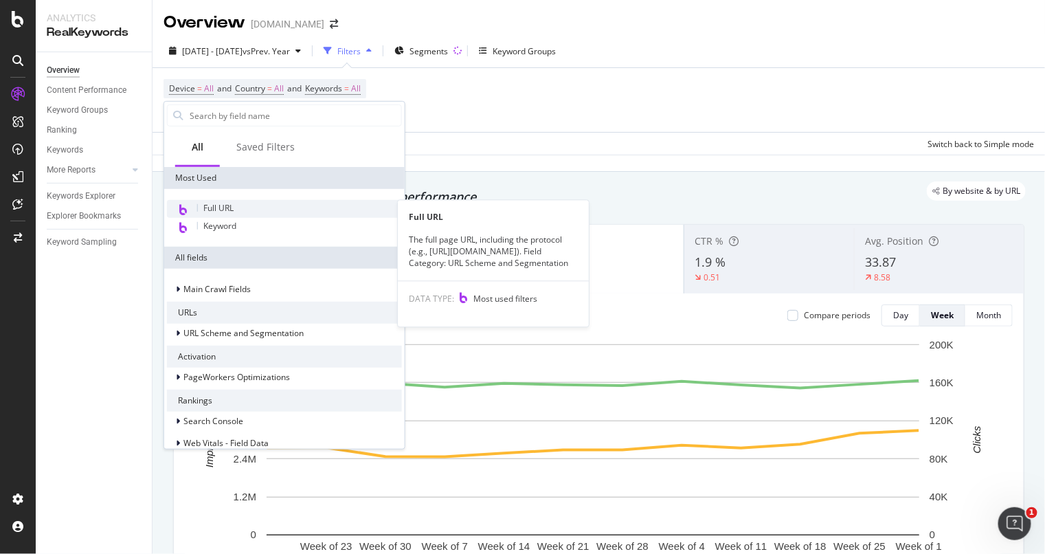
click at [248, 200] on div "Full URL" at bounding box center [284, 209] width 235 height 18
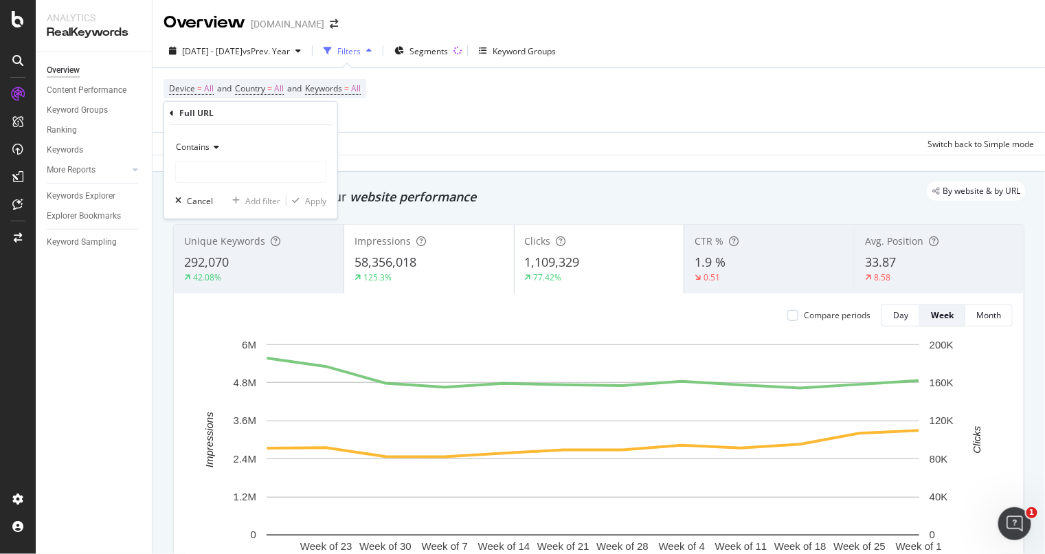
click at [212, 151] on div "Contains" at bounding box center [250, 147] width 151 height 22
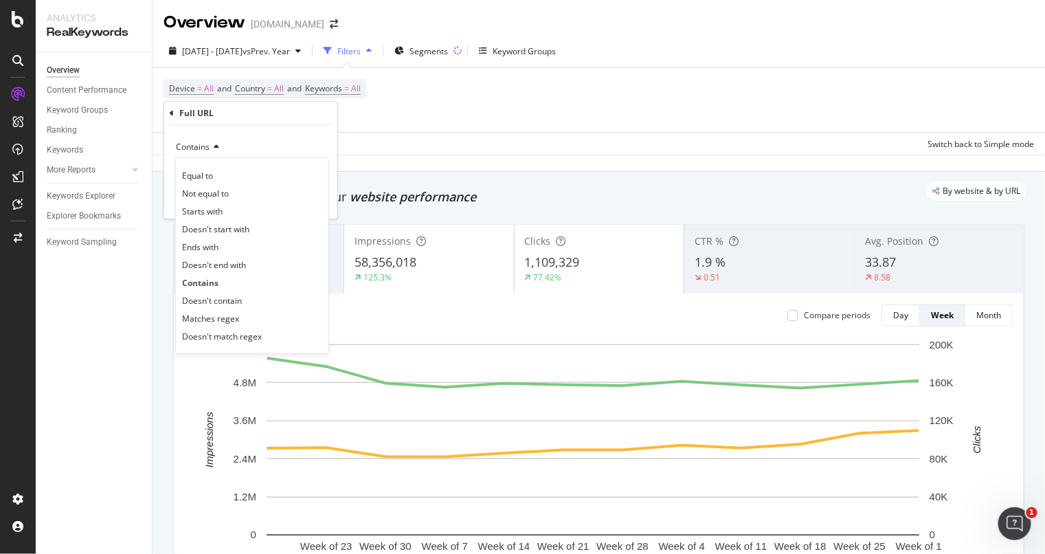
click at [209, 166] on div "Equal to" at bounding box center [252, 175] width 147 height 18
click at [202, 282] on span "Contains" at bounding box center [199, 282] width 34 height 12
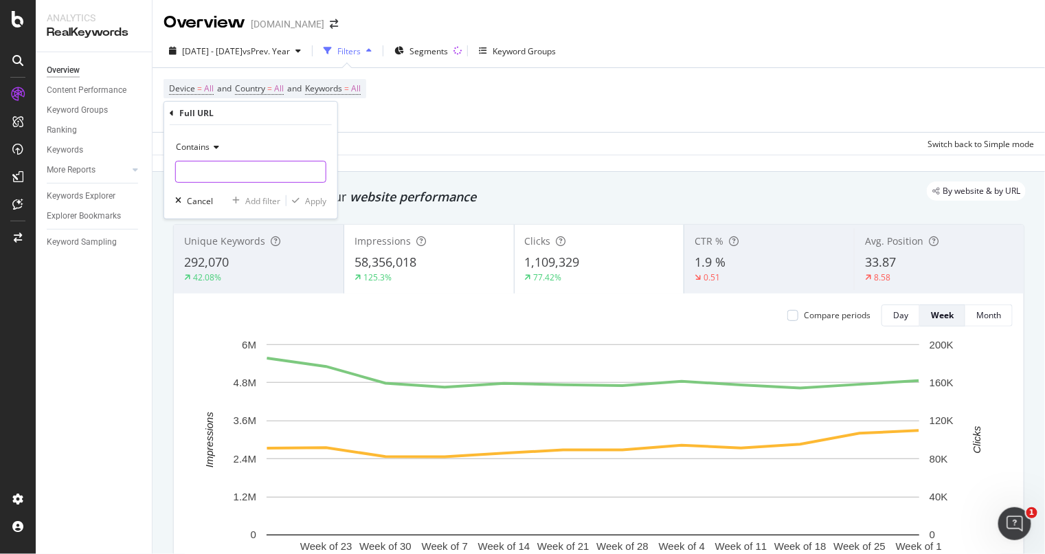
click at [231, 170] on input "text" at bounding box center [251, 172] width 150 height 22
type input "-[PERSON_NAME]-"
click at [322, 201] on div "Apply" at bounding box center [315, 200] width 21 height 12
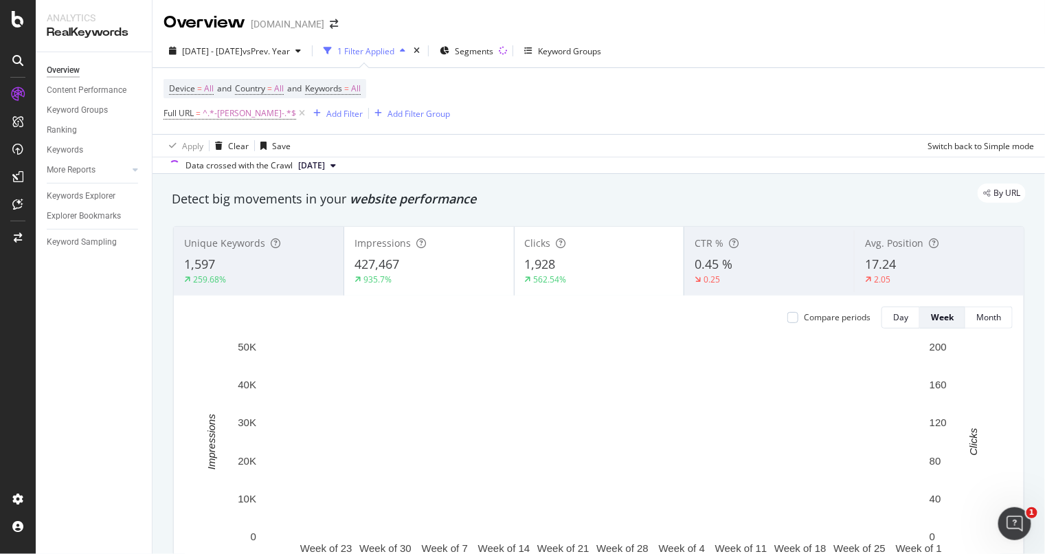
click at [449, 257] on div "427,467" at bounding box center [428, 265] width 149 height 18
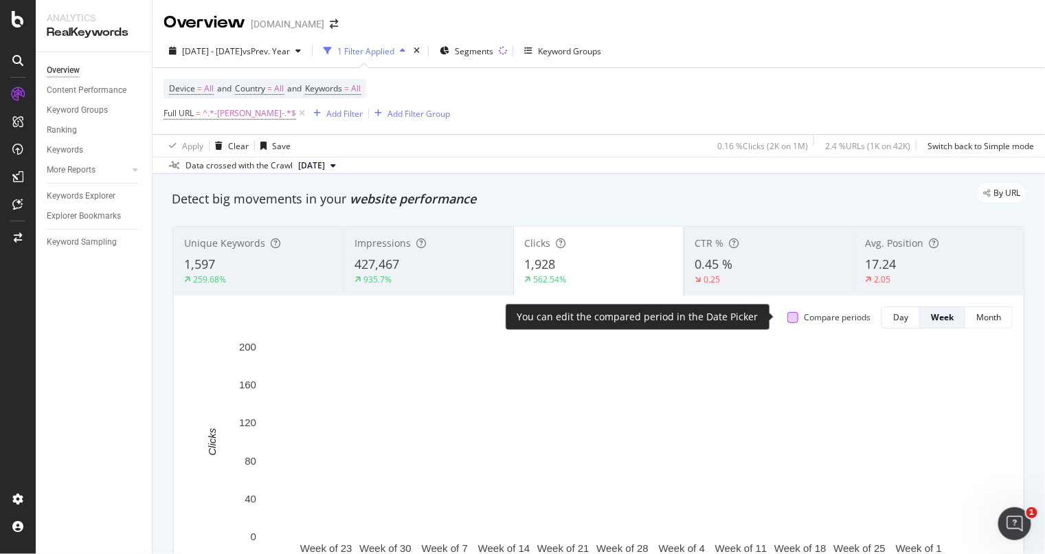
click at [787, 315] on div at bounding box center [792, 317] width 11 height 11
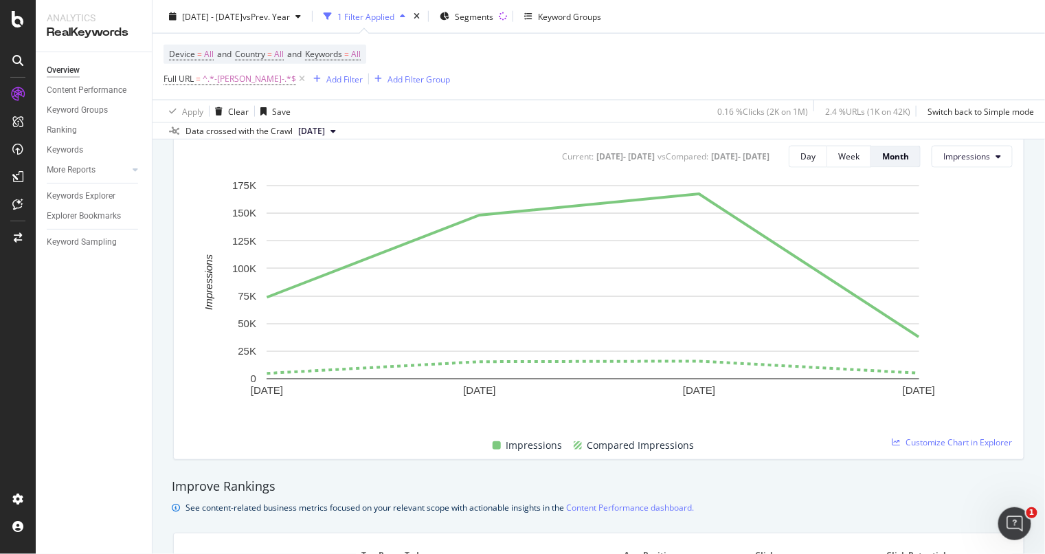
scroll to position [515, 0]
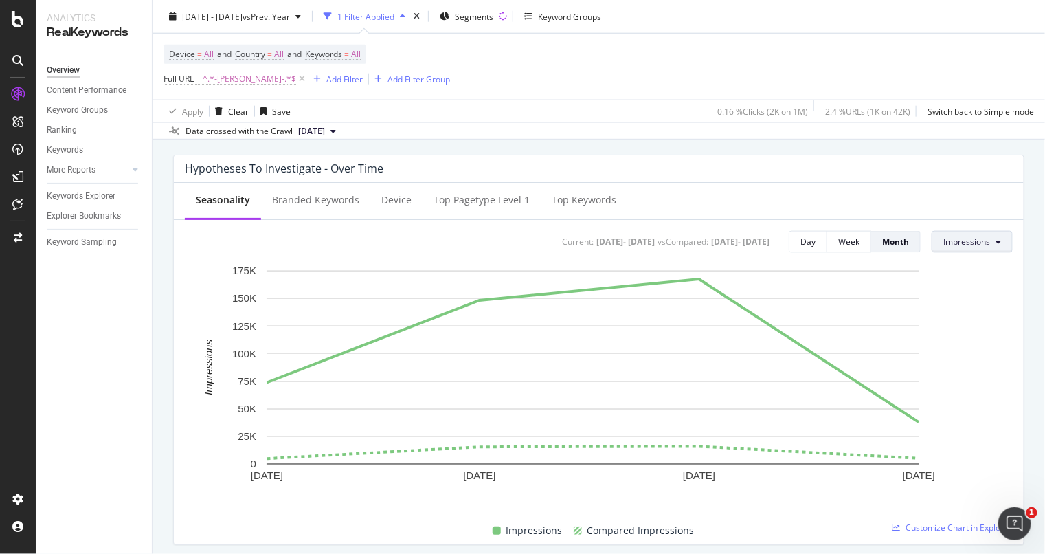
click at [995, 240] on icon at bounding box center [997, 242] width 5 height 8
click at [956, 264] on span "Clicks" at bounding box center [964, 268] width 65 height 12
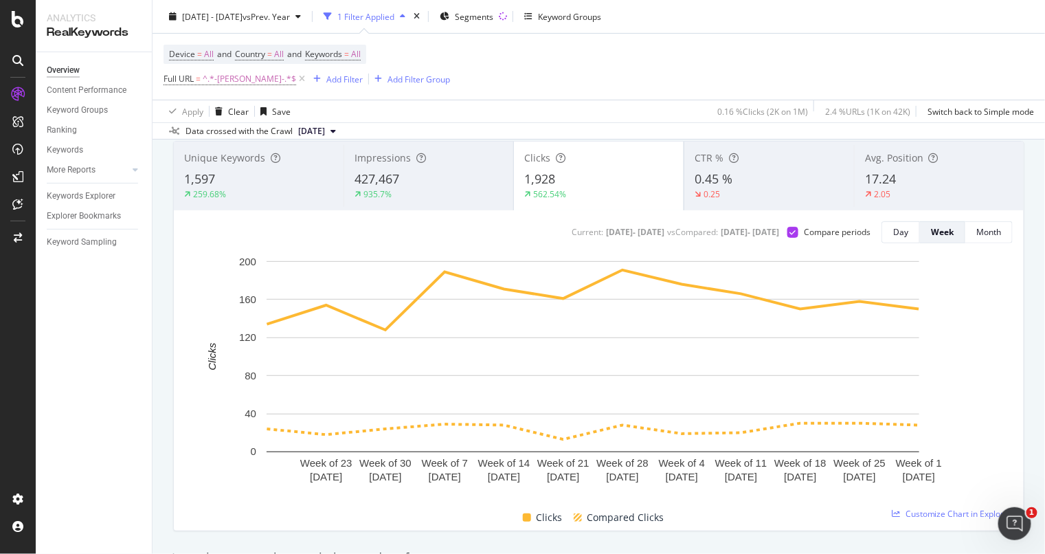
scroll to position [172, 0]
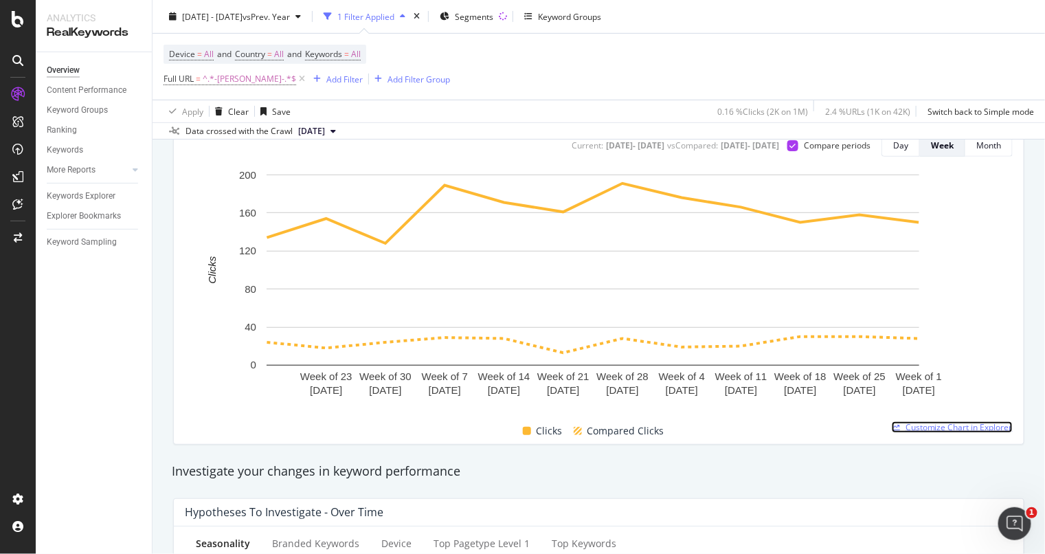
click at [926, 423] on span "Customize Chart in Explorer" at bounding box center [958, 427] width 107 height 12
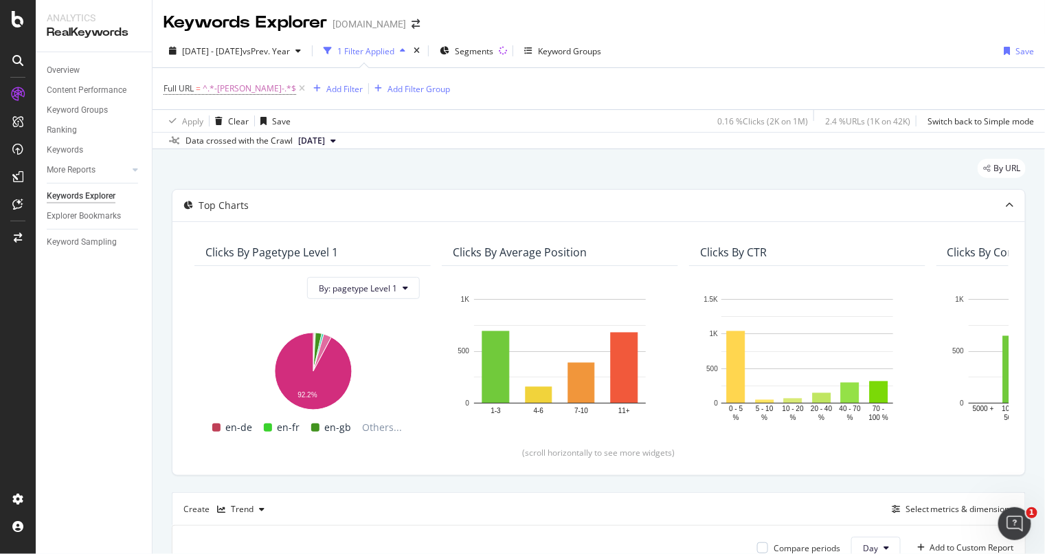
click at [428, 153] on div "By URL Top Charts Clicks By pagetype Level 1 By: pagetype Level 1 Hold CTRL whi…" at bounding box center [599, 535] width 892 height 772
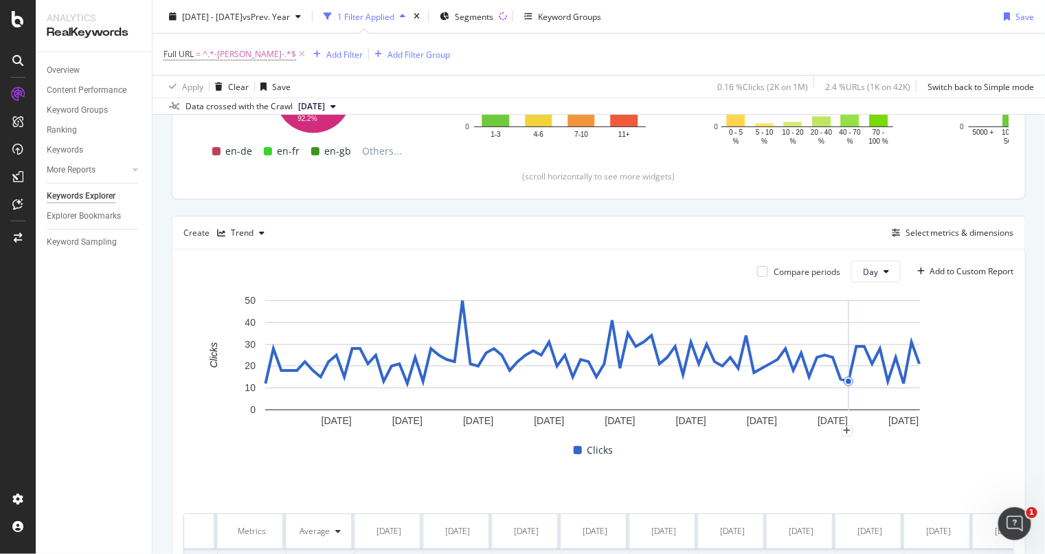
scroll to position [257, 0]
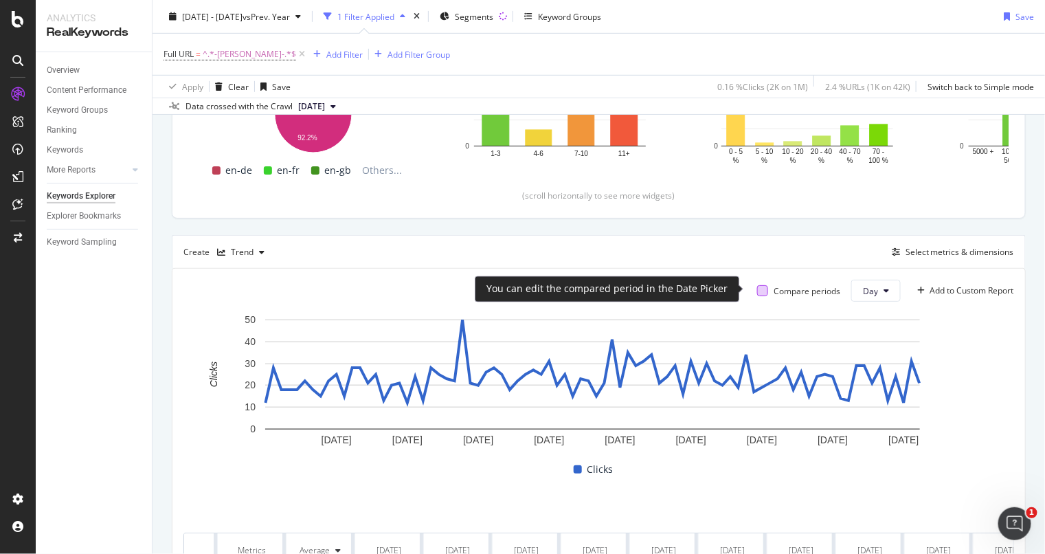
click at [757, 292] on div at bounding box center [762, 290] width 11 height 11
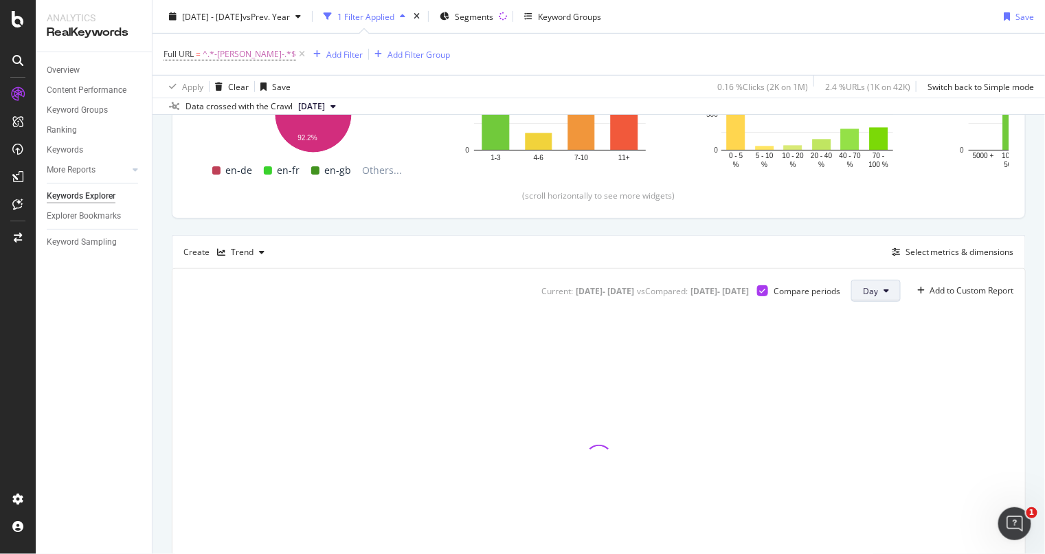
click at [881, 286] on button "Day" at bounding box center [875, 291] width 49 height 22
click at [864, 341] on span "Week" at bounding box center [863, 341] width 25 height 12
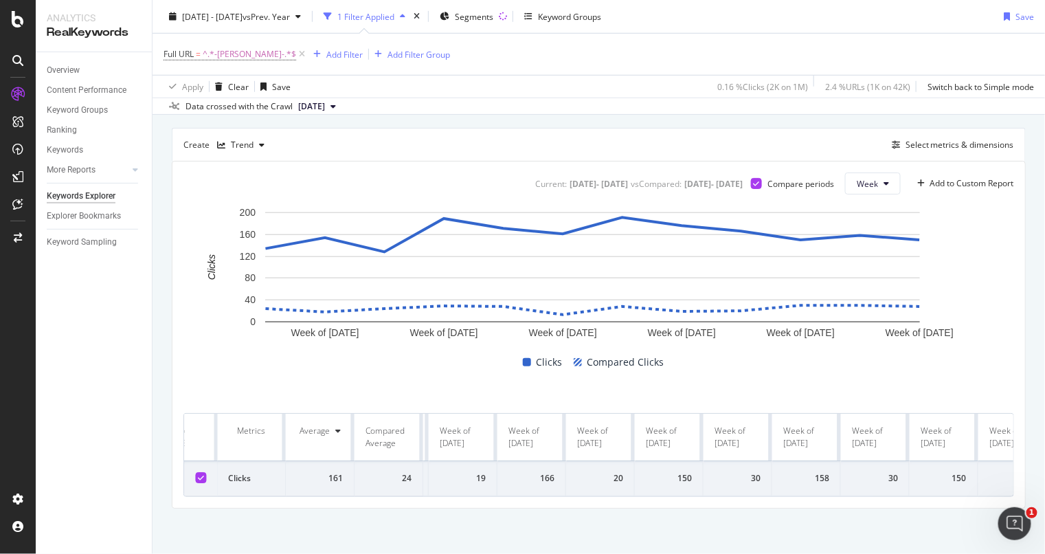
scroll to position [0, 1070]
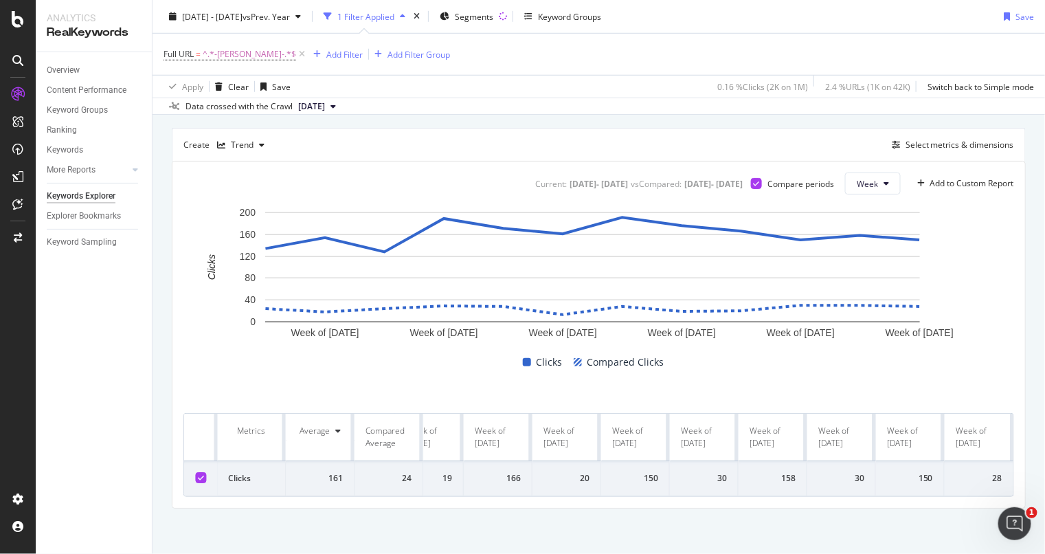
drag, startPoint x: 223, startPoint y: 413, endPoint x: 1044, endPoint y: 452, distance: 821.9
click at [1044, 452] on div "Keywords Explorer [DOMAIN_NAME] [DATE] - [DATE] vs Prev. Year 1 Filter Applied …" at bounding box center [599, 277] width 892 height 554
copy thead
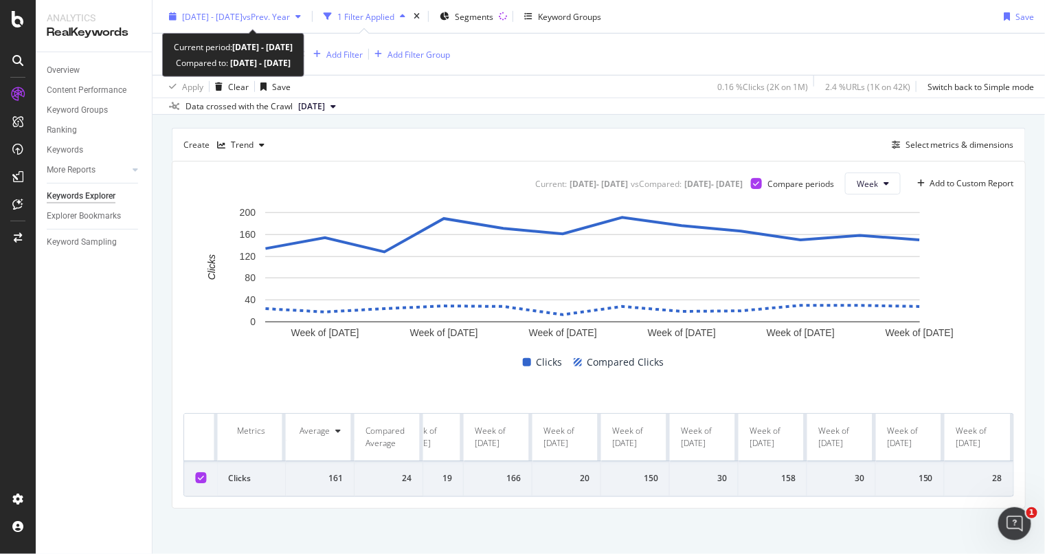
click at [240, 22] on div "[DATE] - [DATE] vs Prev. Year" at bounding box center [236, 16] width 108 height 12
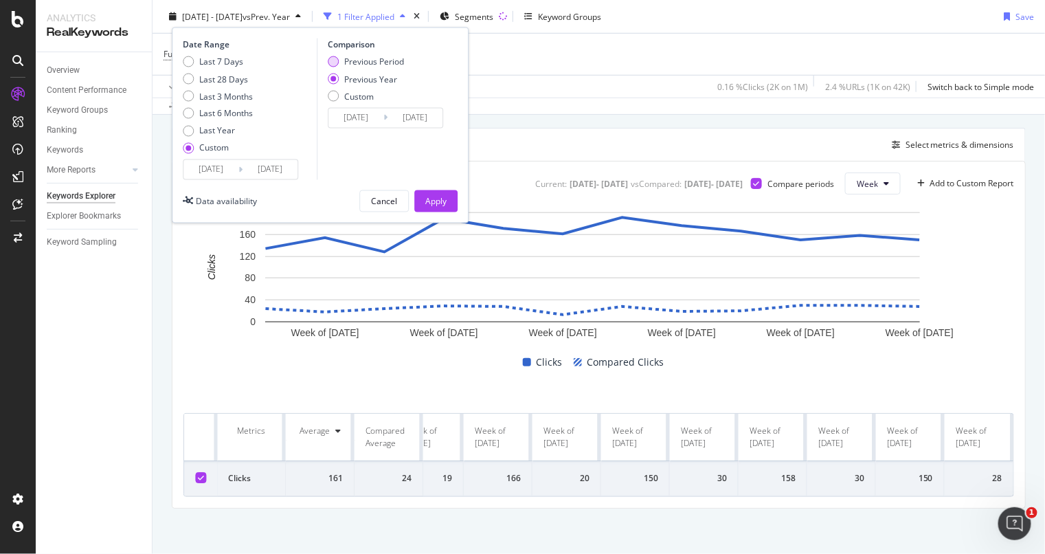
click at [330, 57] on div "Previous Period" at bounding box center [333, 61] width 11 height 11
type input "[DATE]"
drag, startPoint x: 434, startPoint y: 221, endPoint x: 431, endPoint y: 211, distance: 10.0
click at [433, 220] on div "Date Range Last 7 Days Last 28 Days Last 3 Months Last 6 Months Last Year Custo…" at bounding box center [320, 125] width 297 height 196
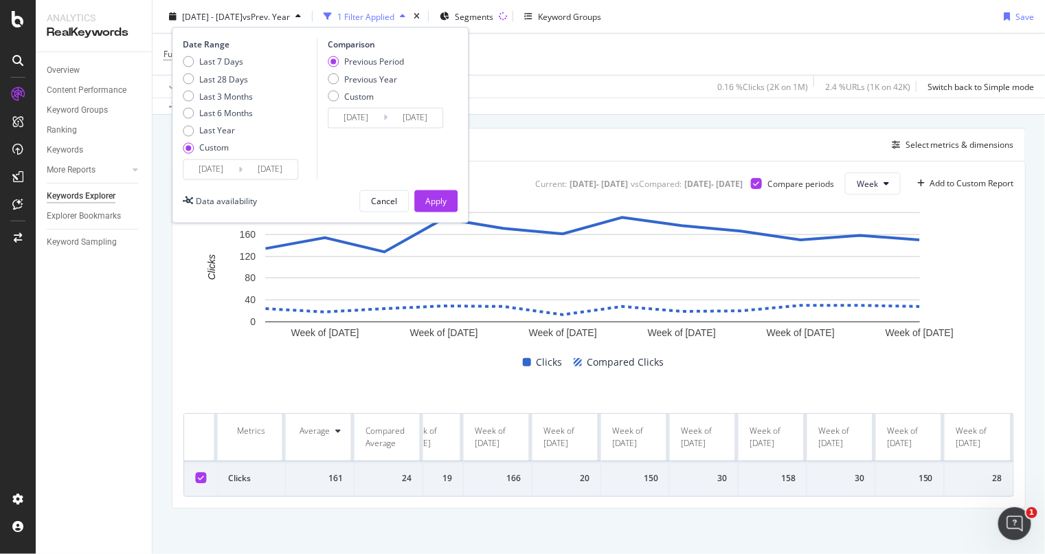
click at [434, 193] on div "Apply" at bounding box center [435, 201] width 21 height 21
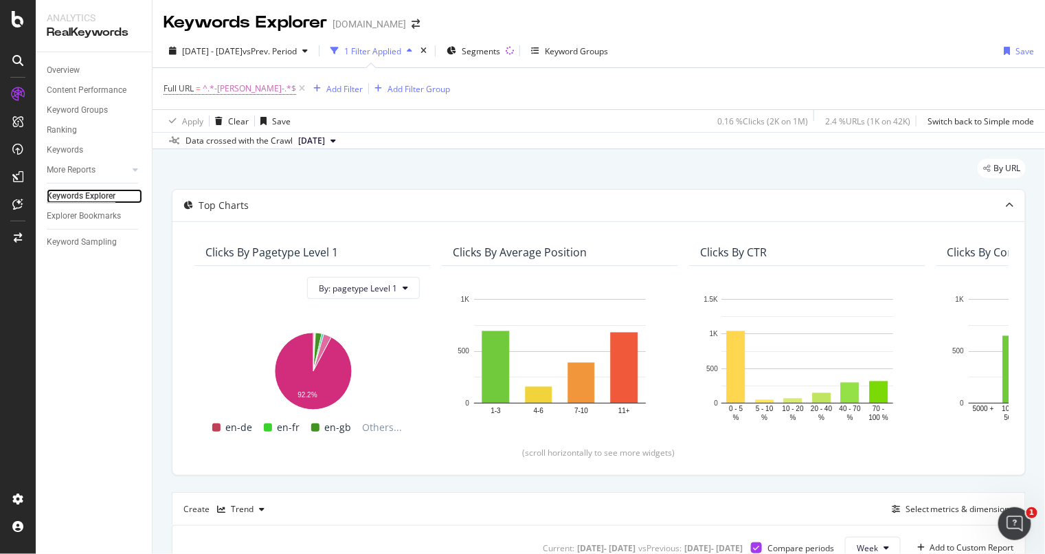
click at [92, 201] on div "Keywords Explorer" at bounding box center [81, 196] width 69 height 14
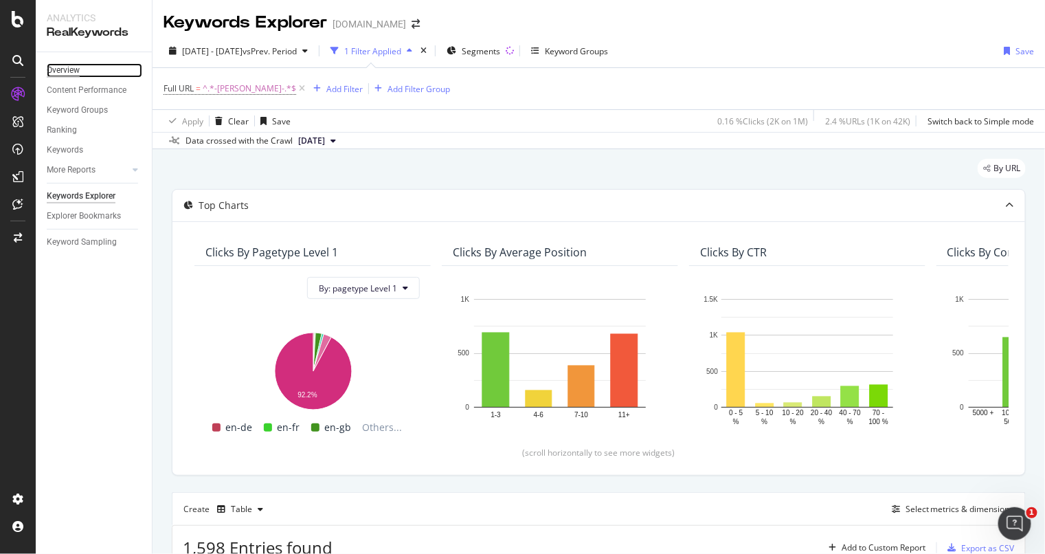
click at [71, 72] on div "Overview" at bounding box center [63, 70] width 33 height 14
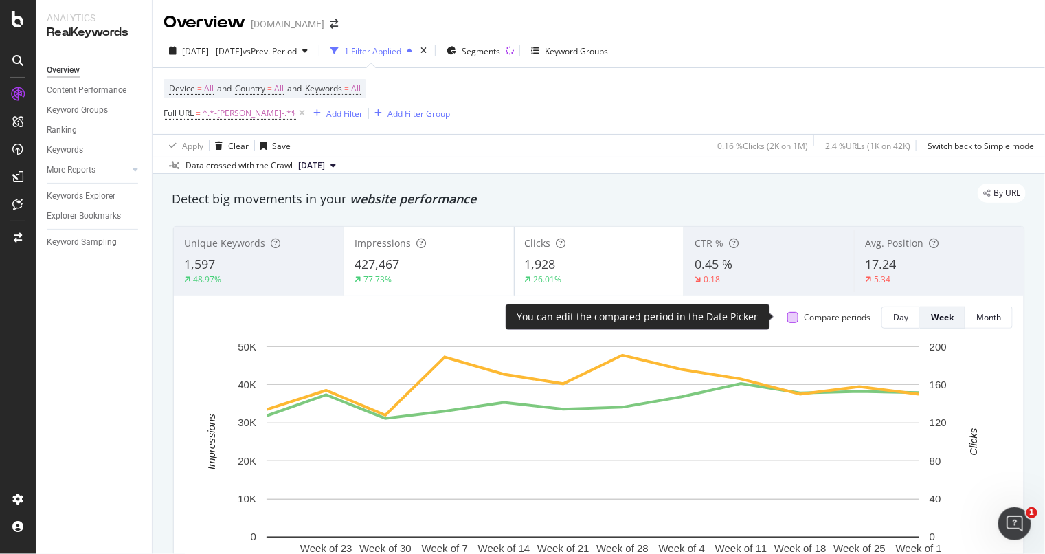
click at [787, 318] on div at bounding box center [792, 317] width 11 height 11
